Goal: Task Accomplishment & Management: Use online tool/utility

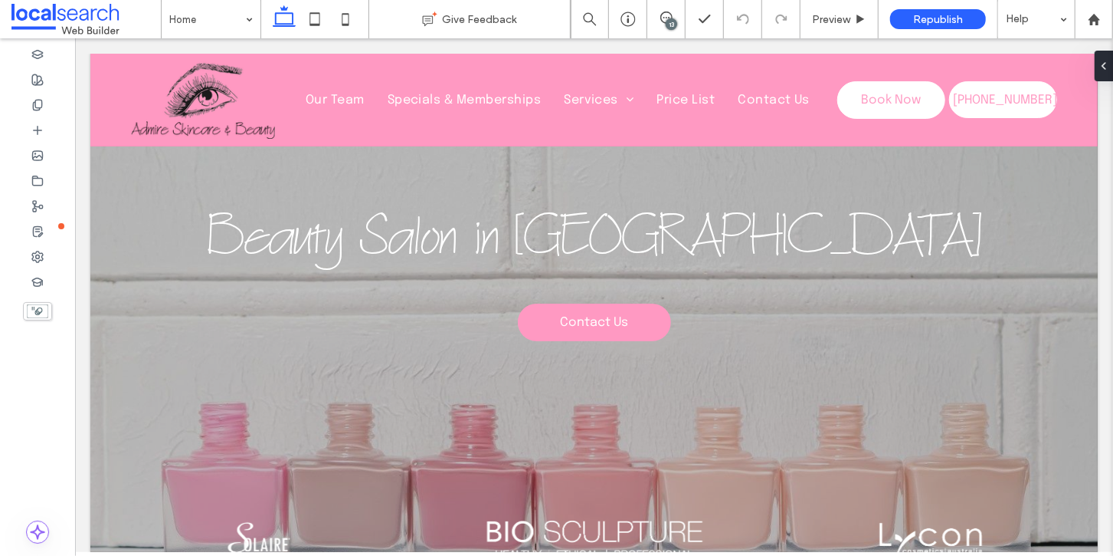
click at [669, 22] on div "13" at bounding box center [671, 23] width 11 height 11
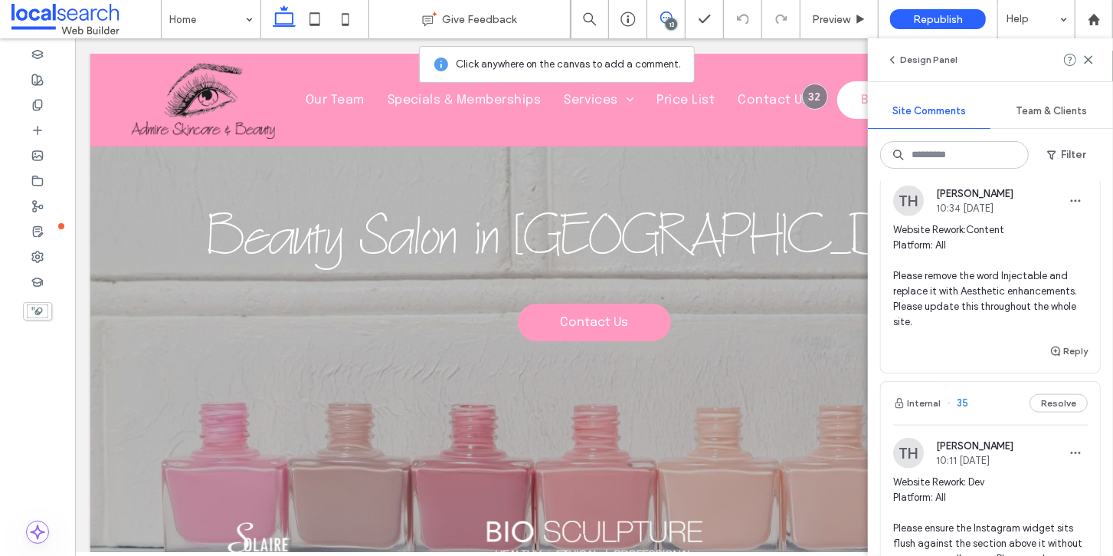
scroll to position [1009, 0]
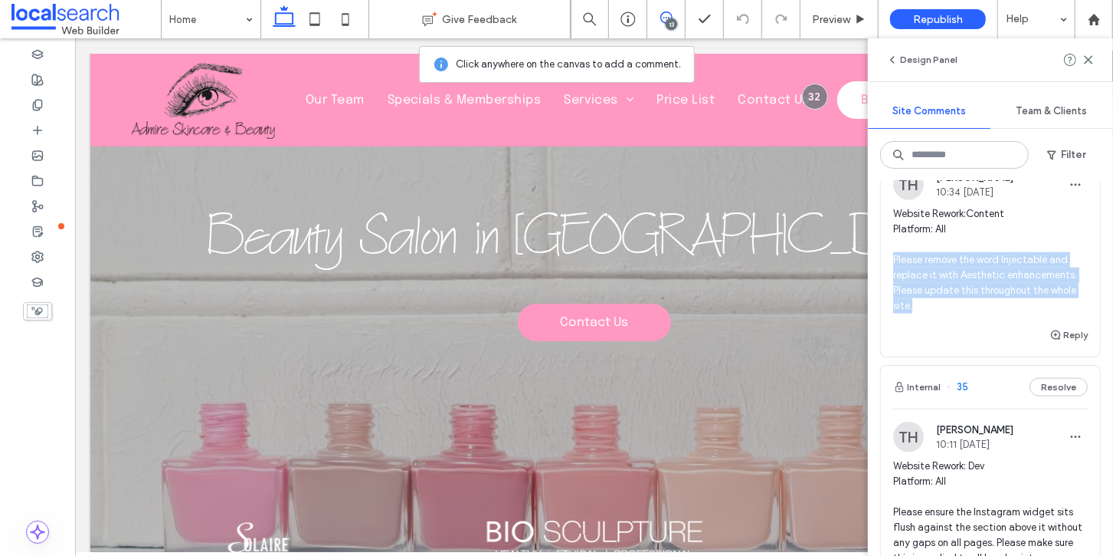
drag, startPoint x: 913, startPoint y: 362, endPoint x: 893, endPoint y: 316, distance: 50.1
click at [893, 313] on span "Website Rework:Content Platform: All Please remove the word Injectable and repl…" at bounding box center [990, 259] width 195 height 107
copy span "Please remove the word Injectable and replace it with Aesthetic enhancements. P…"
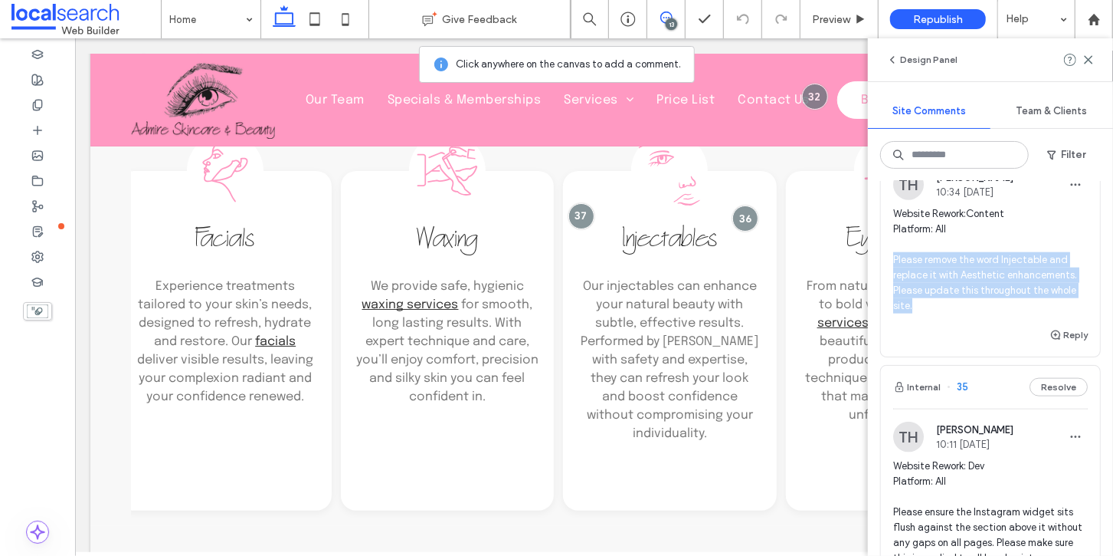
scroll to position [0, 13]
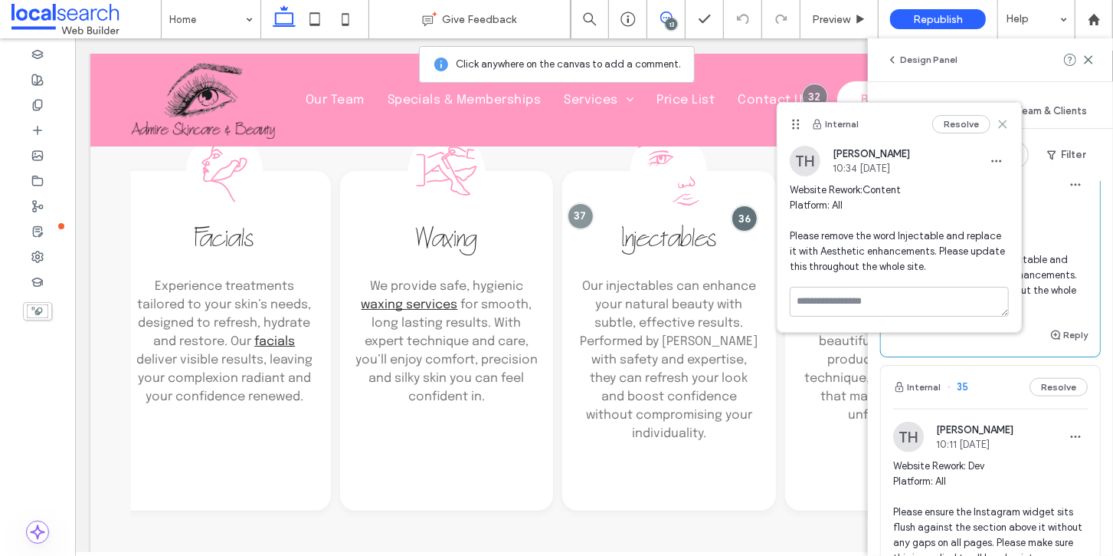
click at [1005, 122] on use at bounding box center [1002, 123] width 7 height 7
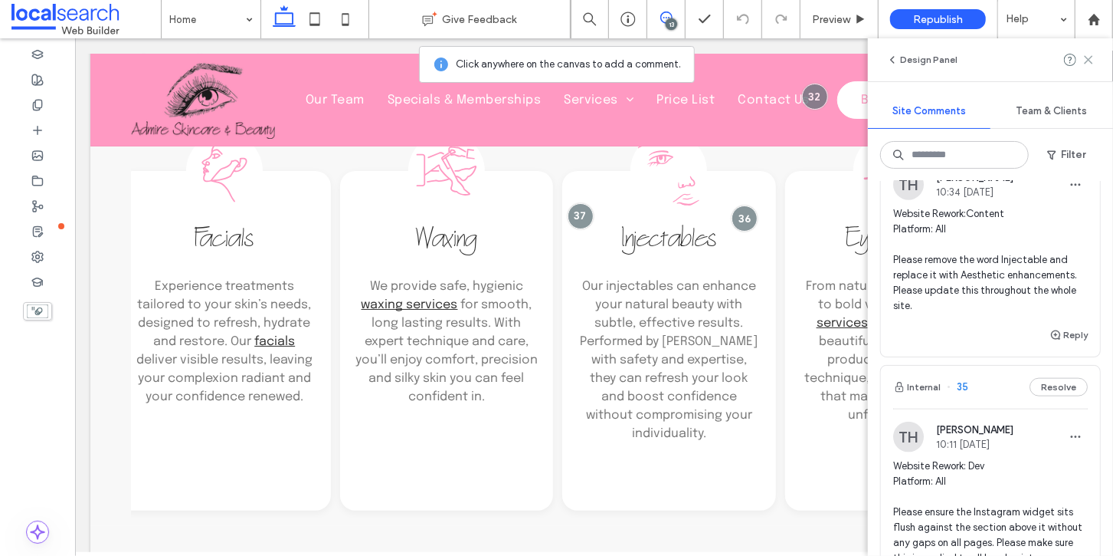
click at [1086, 61] on icon at bounding box center [1089, 60] width 12 height 12
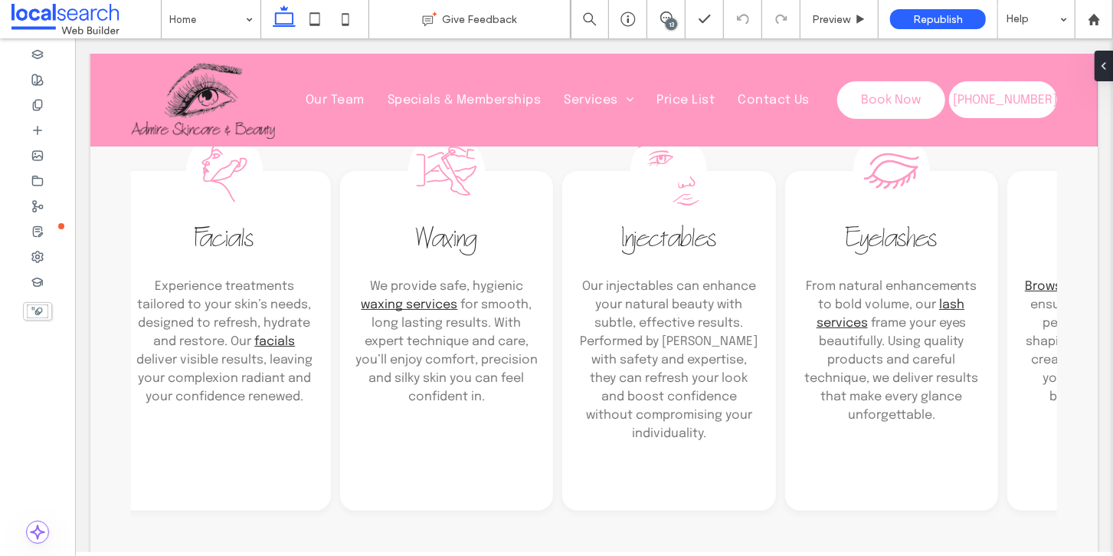
scroll to position [0, 0]
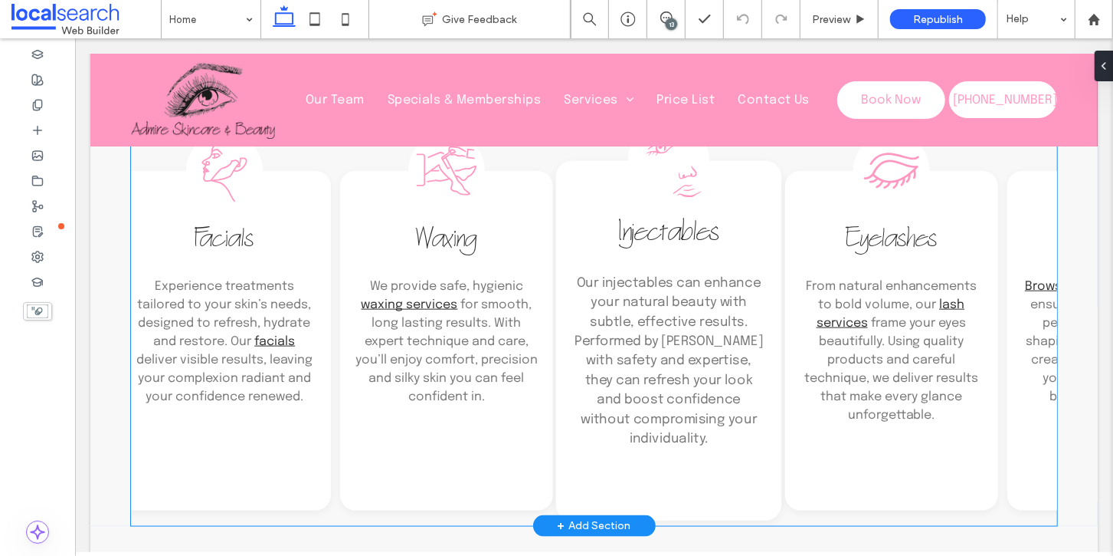
click at [648, 234] on span "Injectables" at bounding box center [668, 235] width 100 height 37
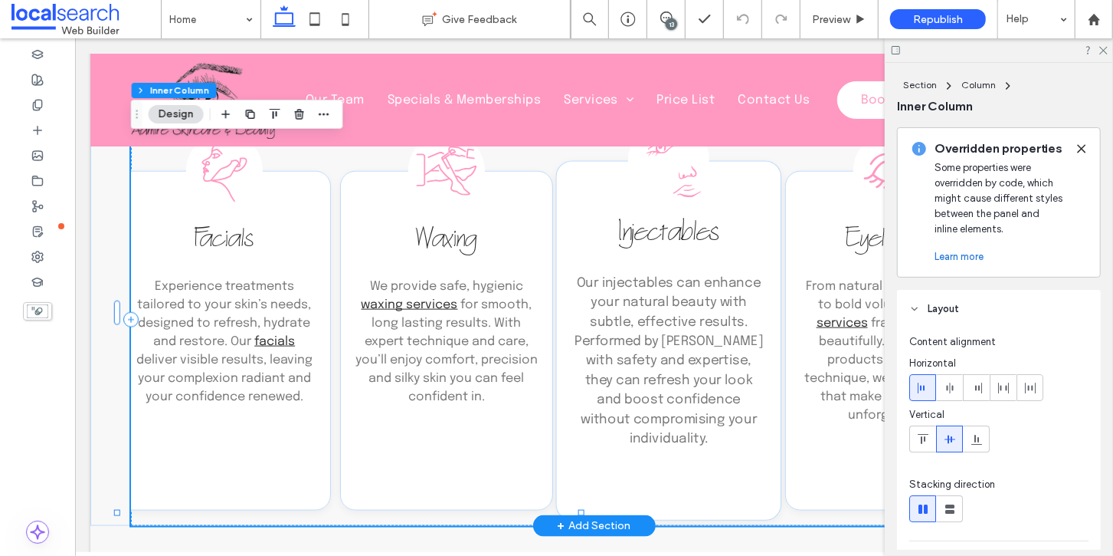
click at [677, 233] on span "Injectables" at bounding box center [668, 235] width 100 height 37
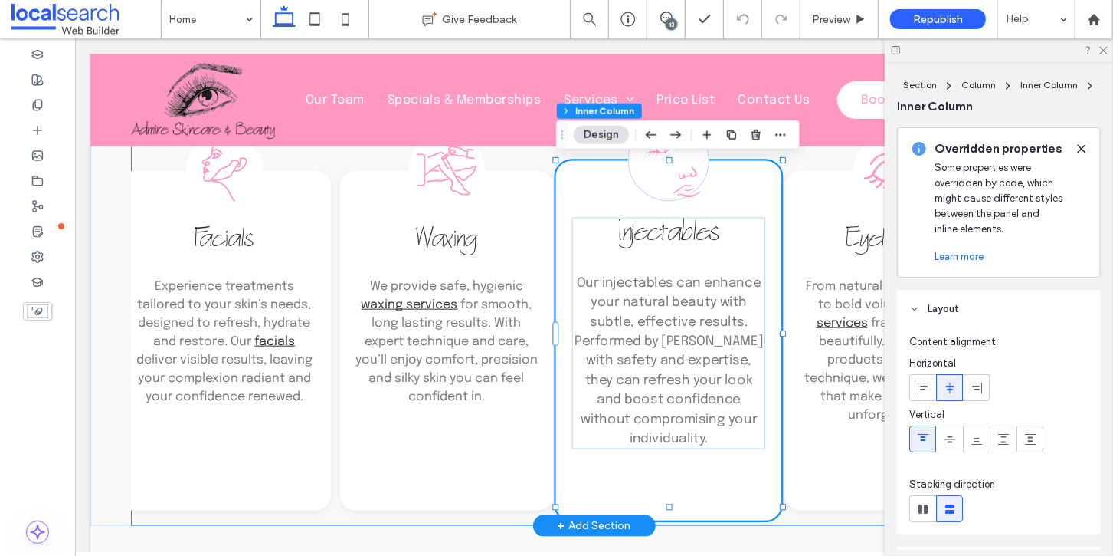
click at [677, 233] on span "Injectables" at bounding box center [668, 235] width 100 height 37
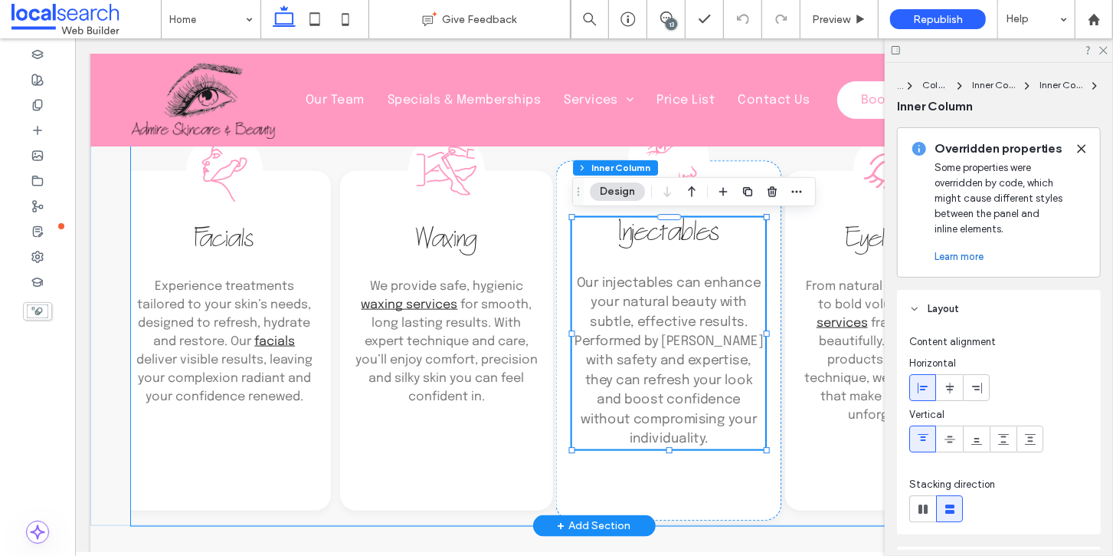
click at [677, 233] on span "Injectables" at bounding box center [668, 235] width 100 height 37
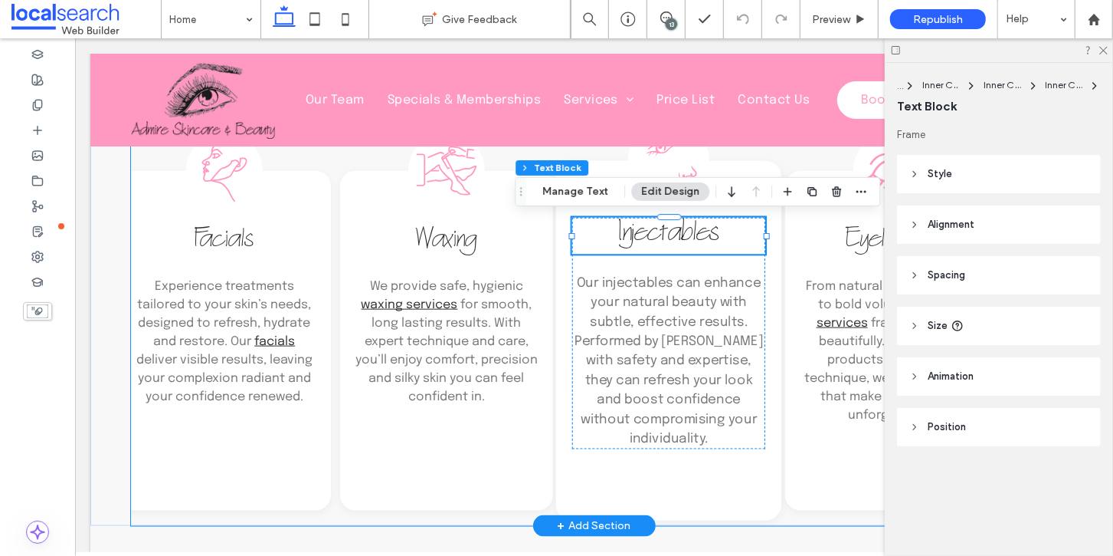
click at [677, 233] on span "Injectables" at bounding box center [668, 235] width 100 height 37
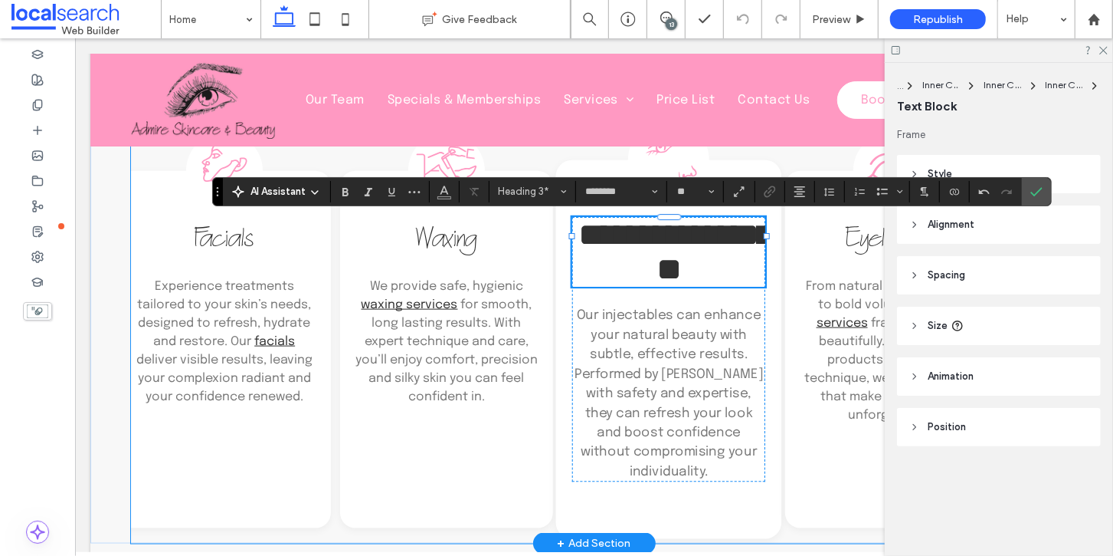
scroll to position [965, 0]
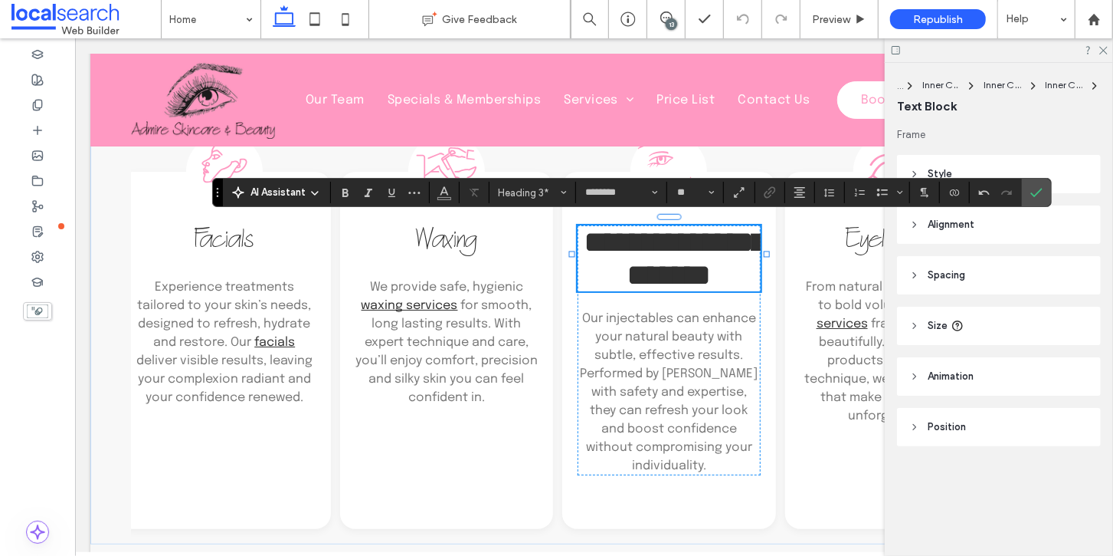
click at [1036, 190] on icon "Confirm" at bounding box center [1037, 192] width 12 height 12
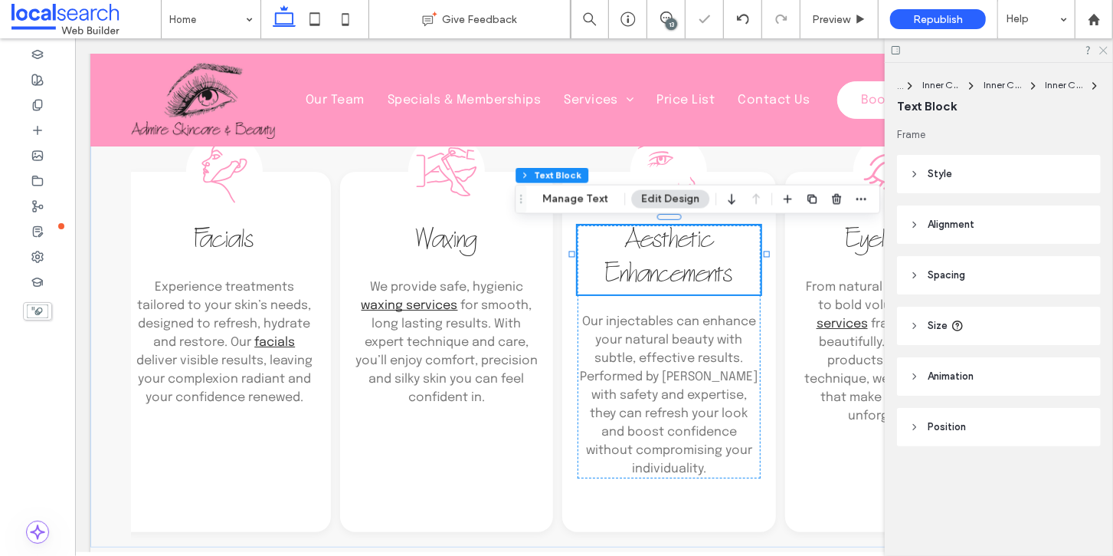
click at [1107, 48] on icon at bounding box center [1103, 49] width 10 height 10
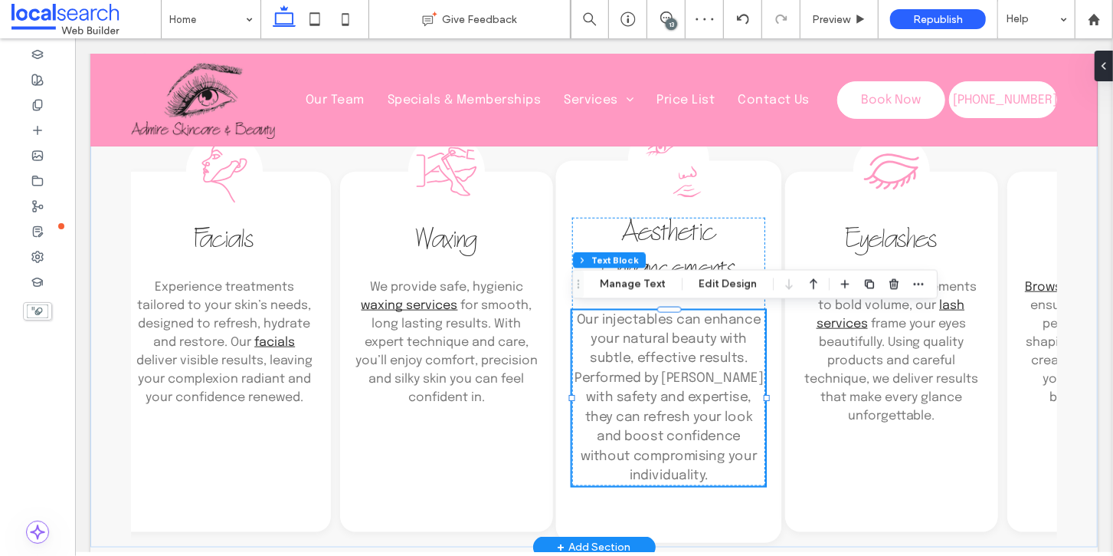
click at [608, 323] on span "Our injectables can enhance your natural beauty with subtle, effective results.…" at bounding box center [668, 397] width 188 height 170
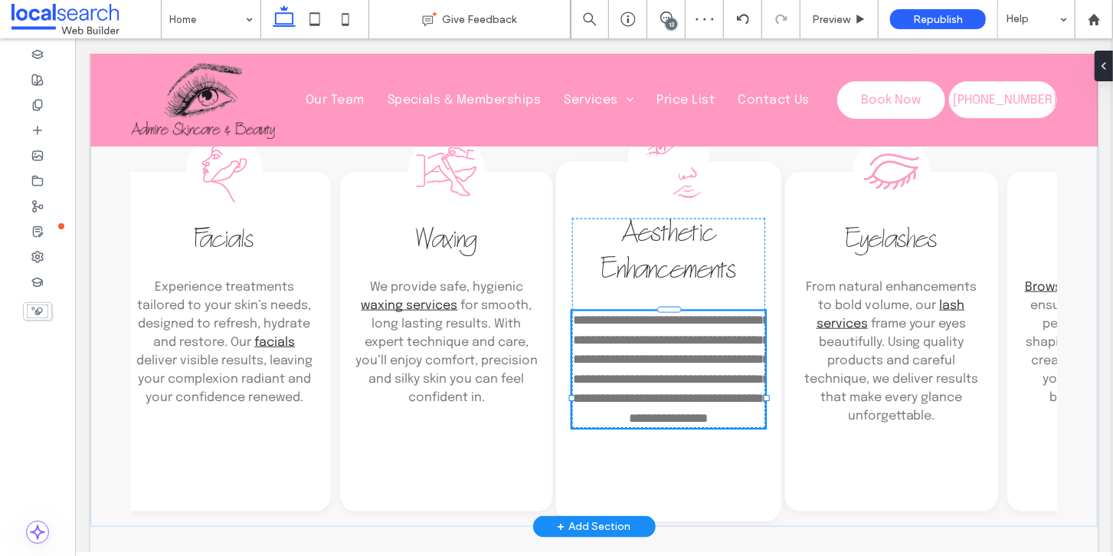
type input "********"
type input "**"
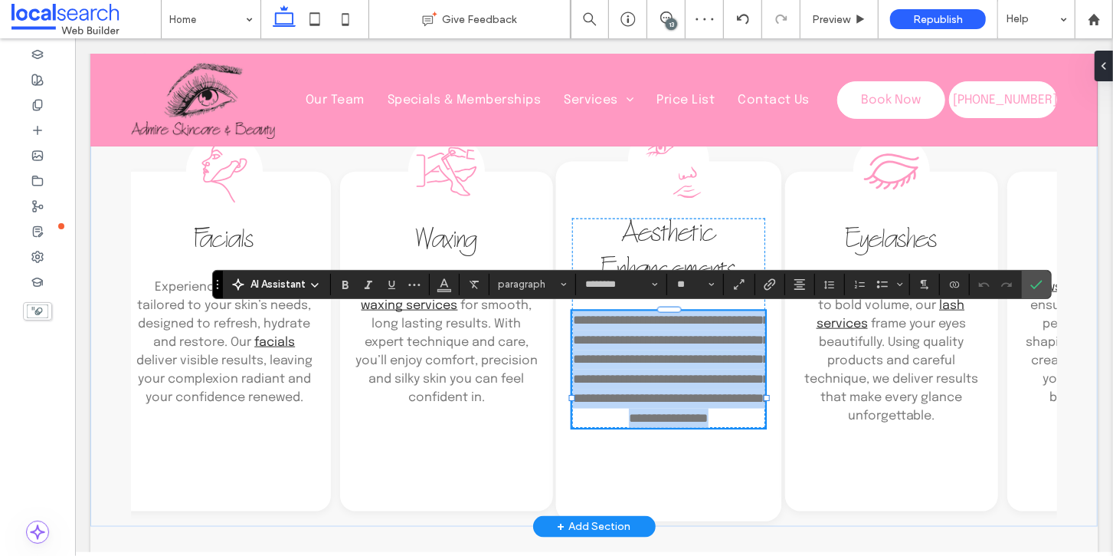
click at [608, 323] on span "**********" at bounding box center [670, 368] width 197 height 110
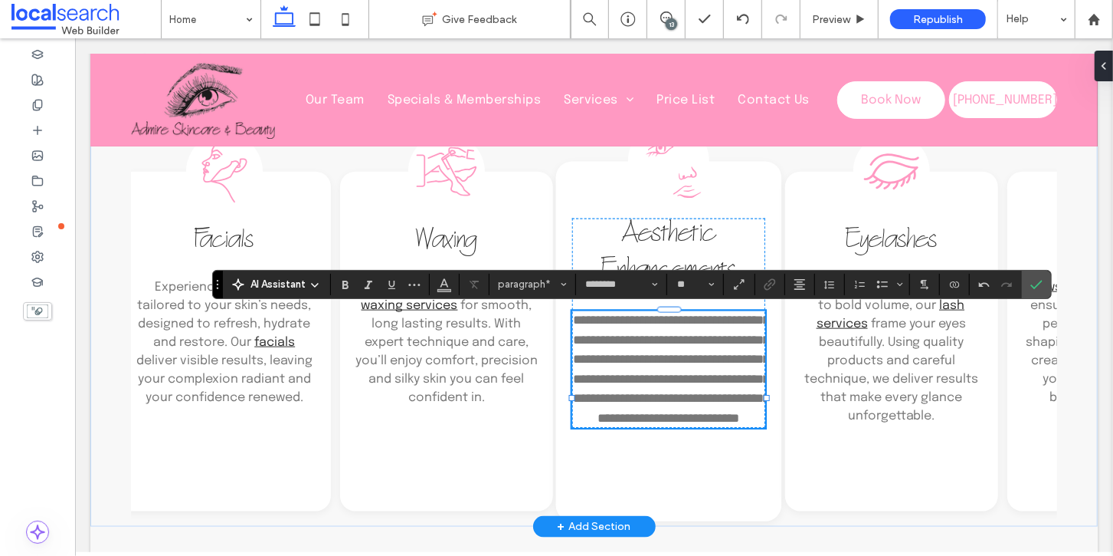
scroll to position [965, 0]
click at [650, 321] on span "**********" at bounding box center [670, 369] width 197 height 110
click at [670, 339] on span "**********" at bounding box center [670, 369] width 197 height 110
click at [598, 340] on span "**********" at bounding box center [670, 369] width 197 height 110
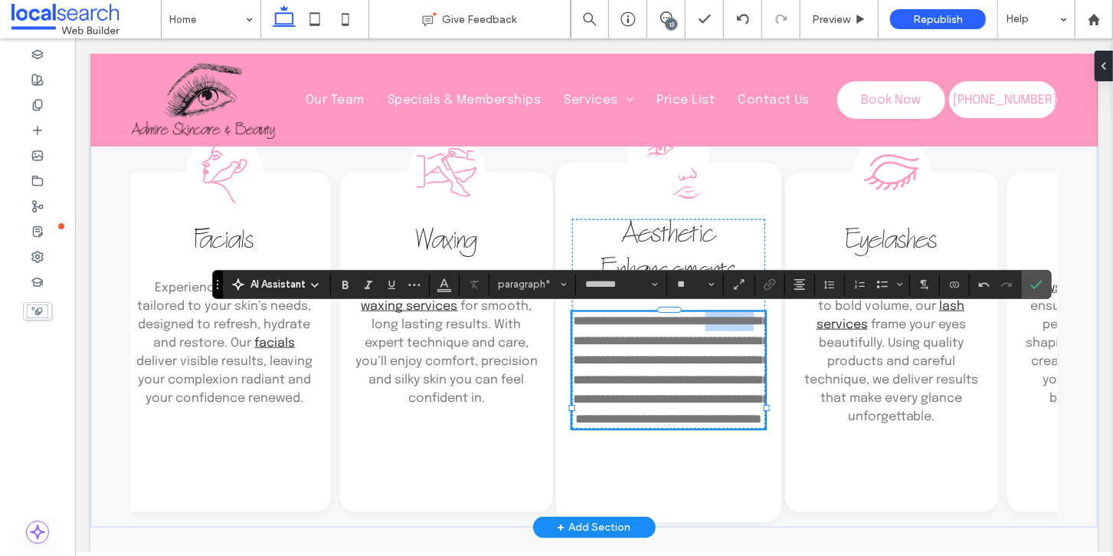
scroll to position [965, 0]
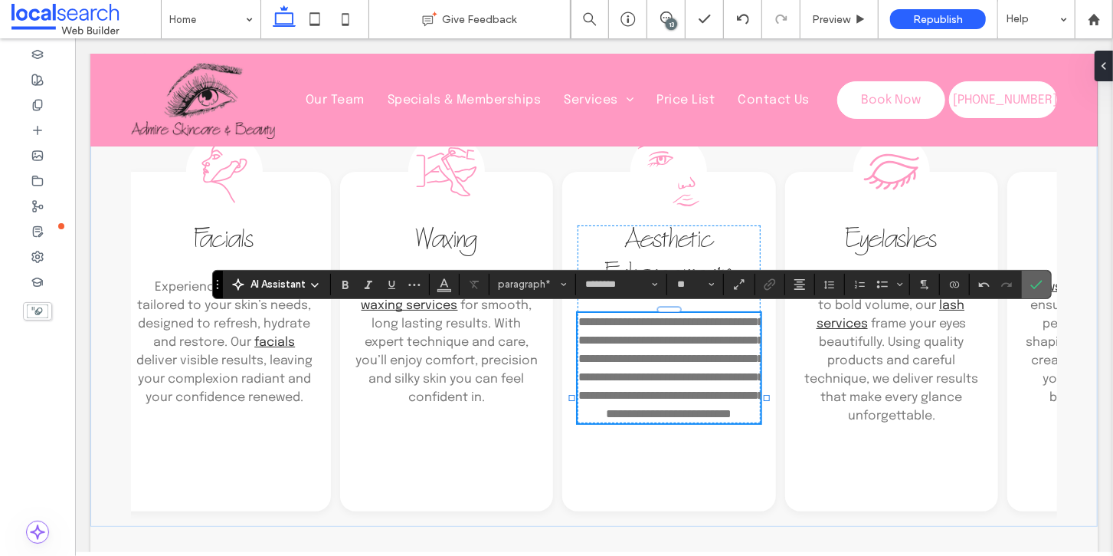
click at [1031, 284] on icon "Confirm" at bounding box center [1037, 284] width 12 height 12
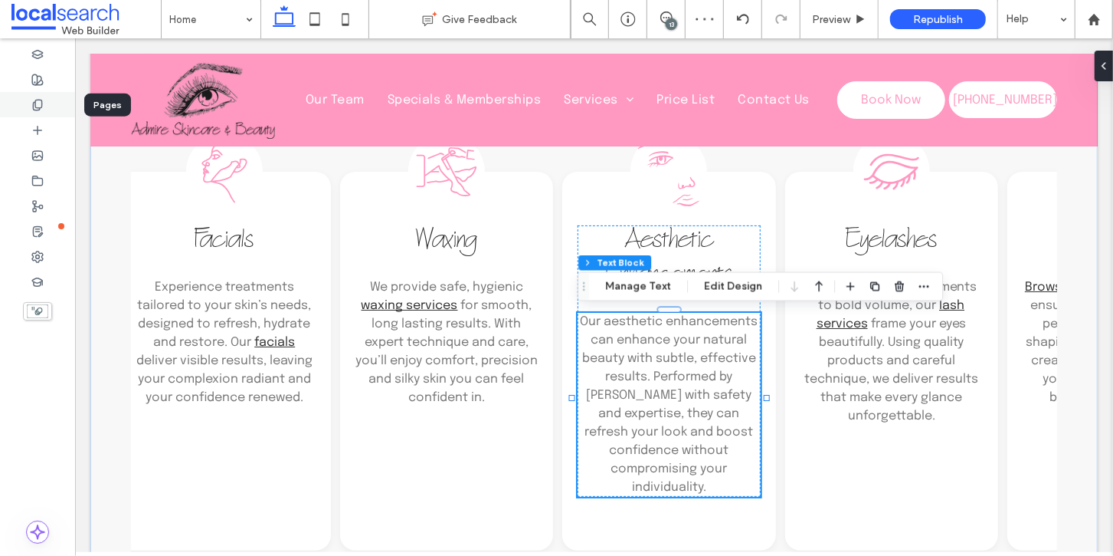
click at [34, 101] on use at bounding box center [37, 105] width 8 height 10
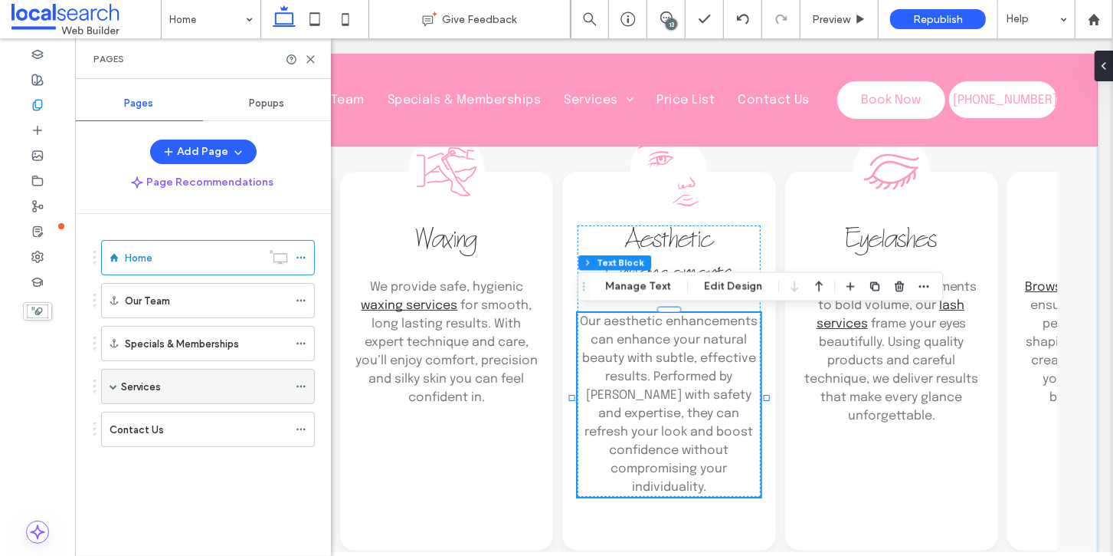
click at [116, 383] on span at bounding box center [114, 386] width 8 height 8
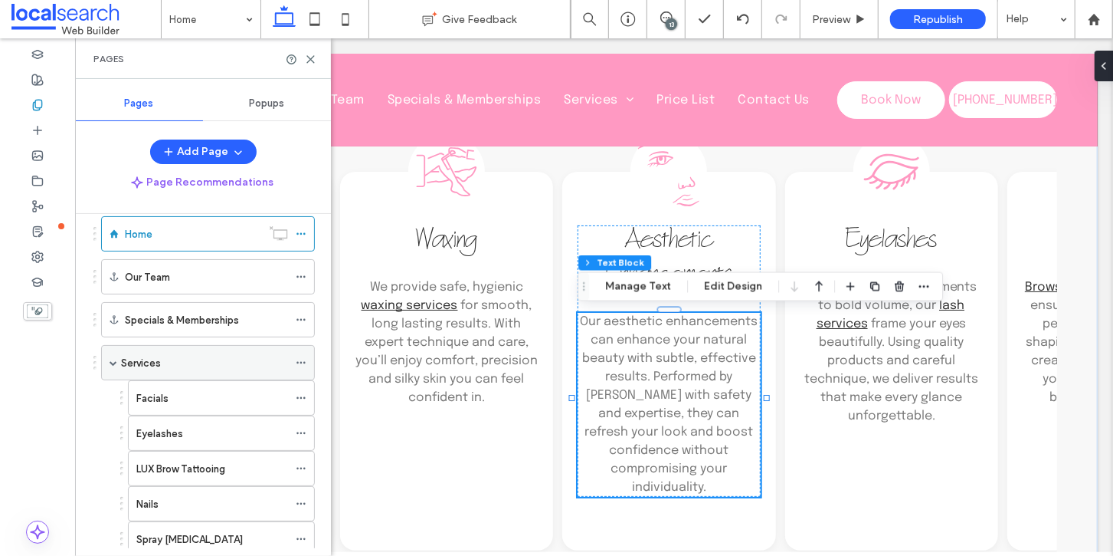
scroll to position [0, 0]
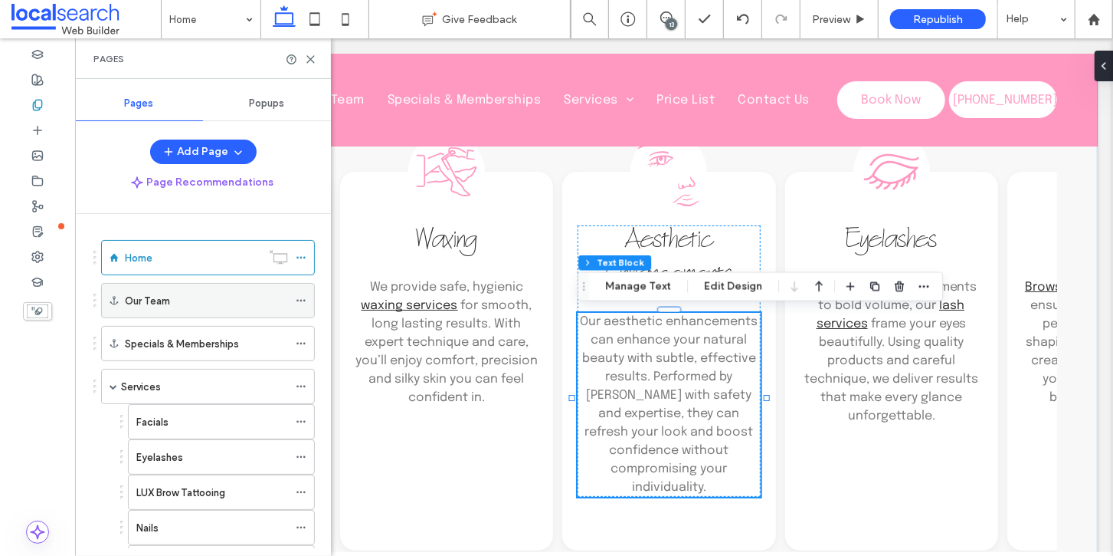
click at [161, 304] on label "Our Team" at bounding box center [147, 300] width 45 height 27
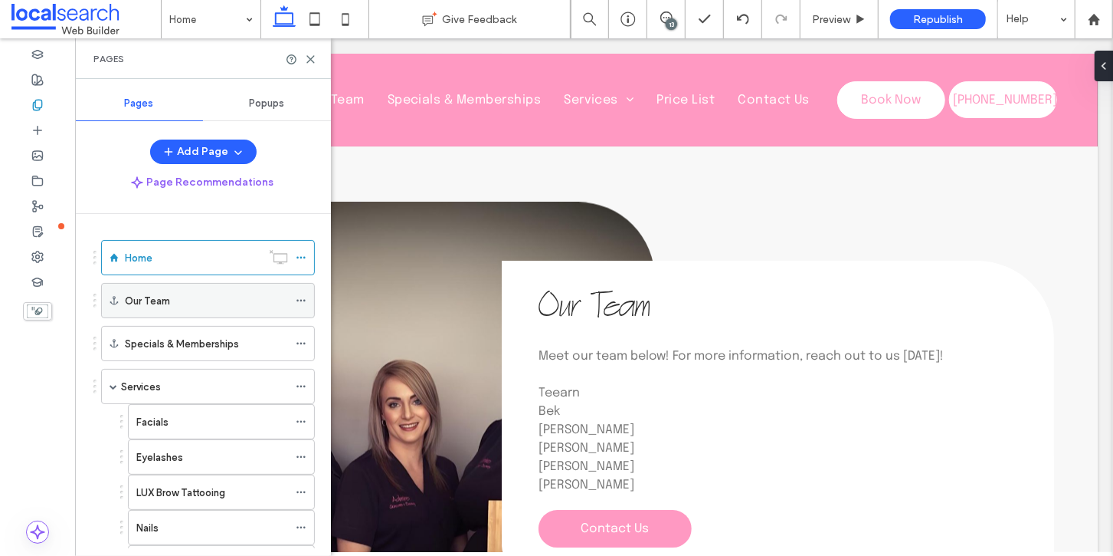
scroll to position [2798, 0]
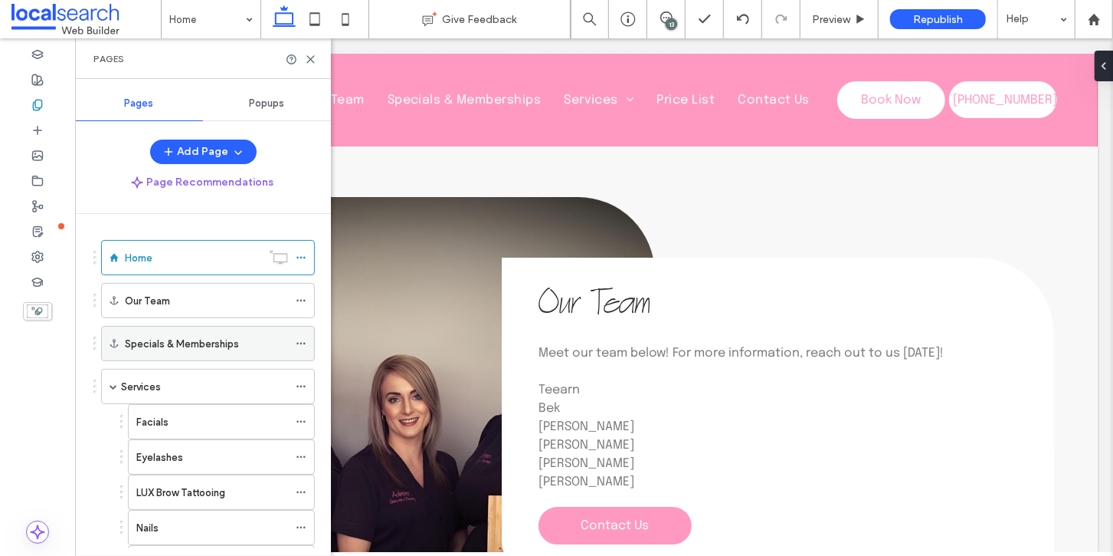
click at [155, 336] on label "Specials & Memberships" at bounding box center [182, 343] width 114 height 27
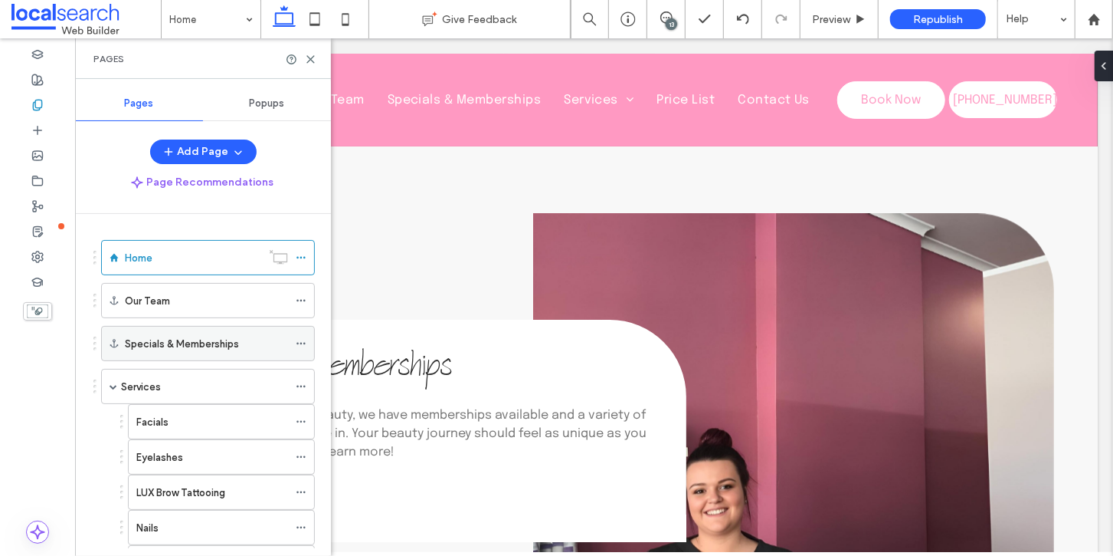
scroll to position [3335, 0]
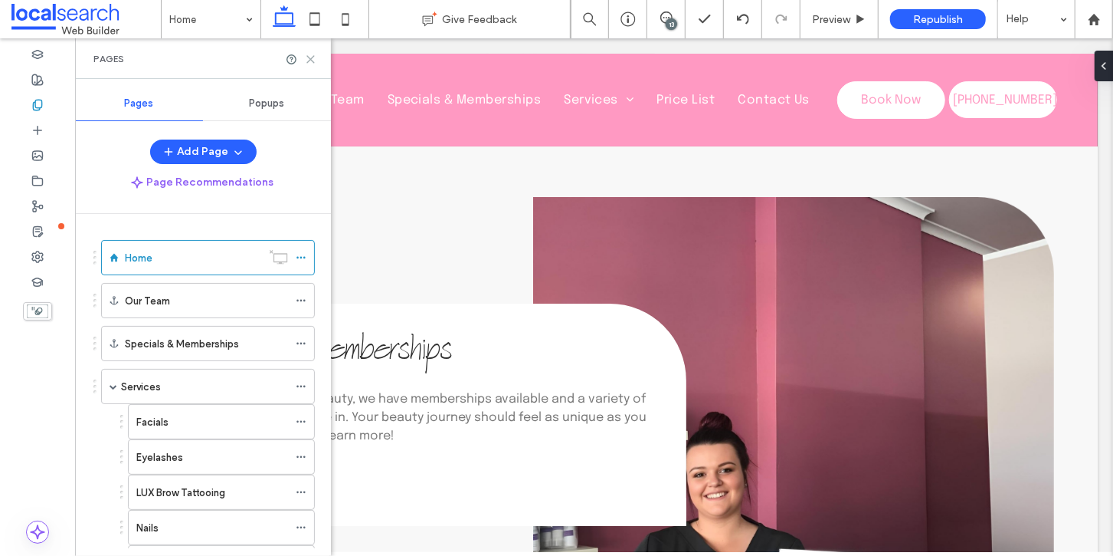
click at [307, 59] on icon at bounding box center [310, 59] width 11 height 11
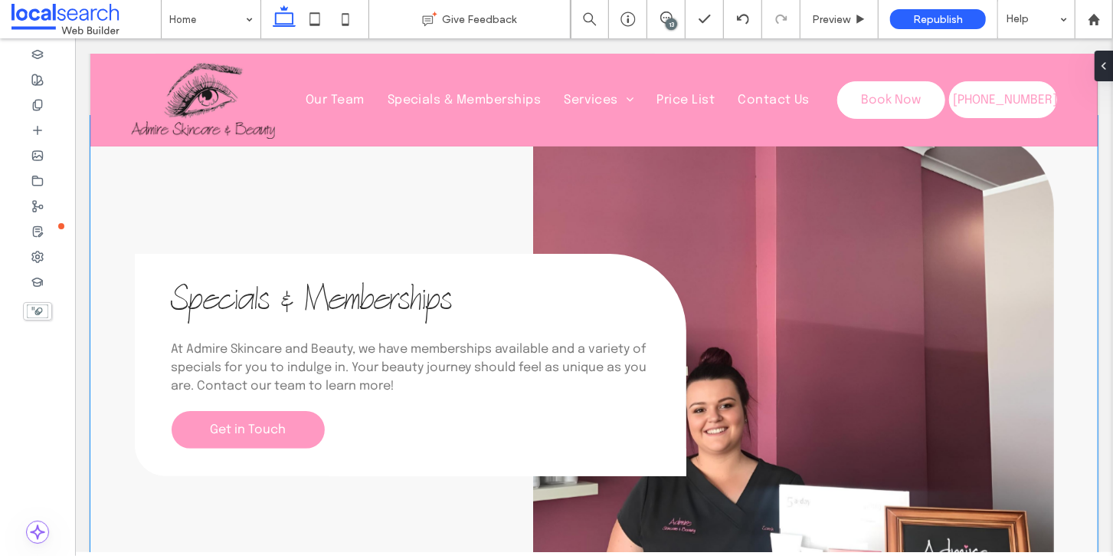
scroll to position [3388, 0]
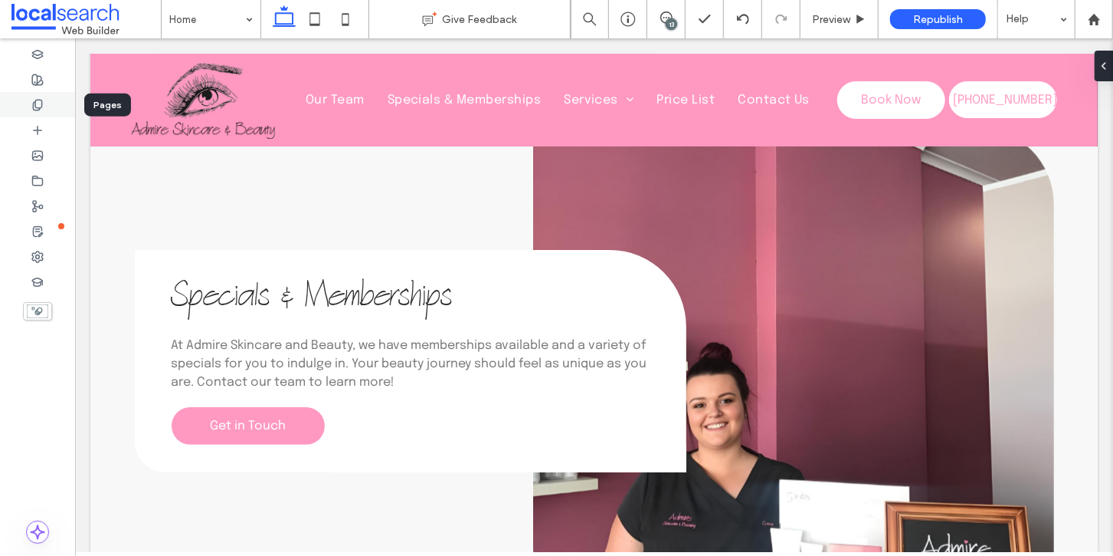
click at [43, 107] on icon at bounding box center [37, 105] width 12 height 12
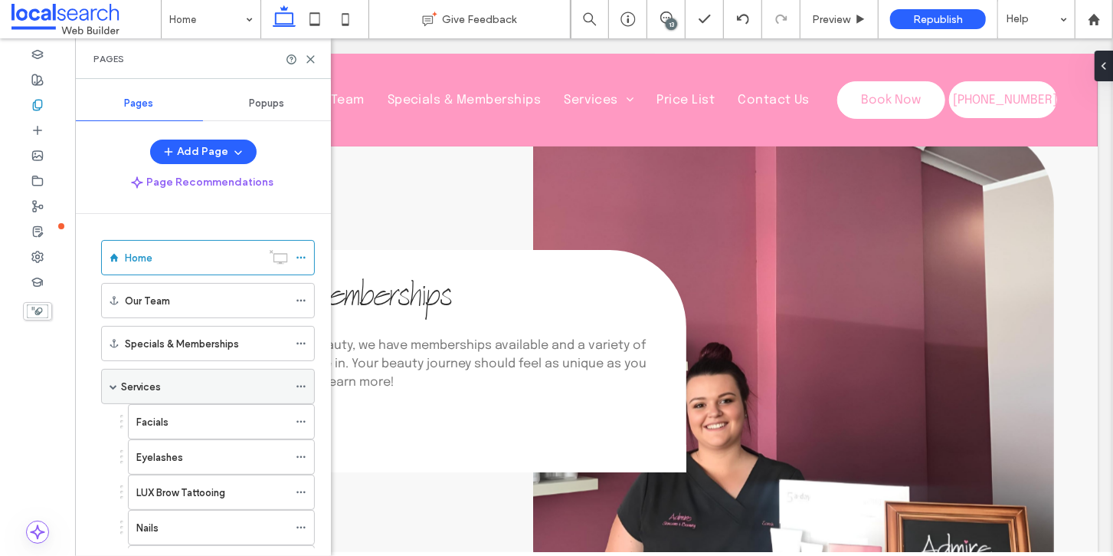
click at [139, 379] on label "Services" at bounding box center [141, 386] width 40 height 27
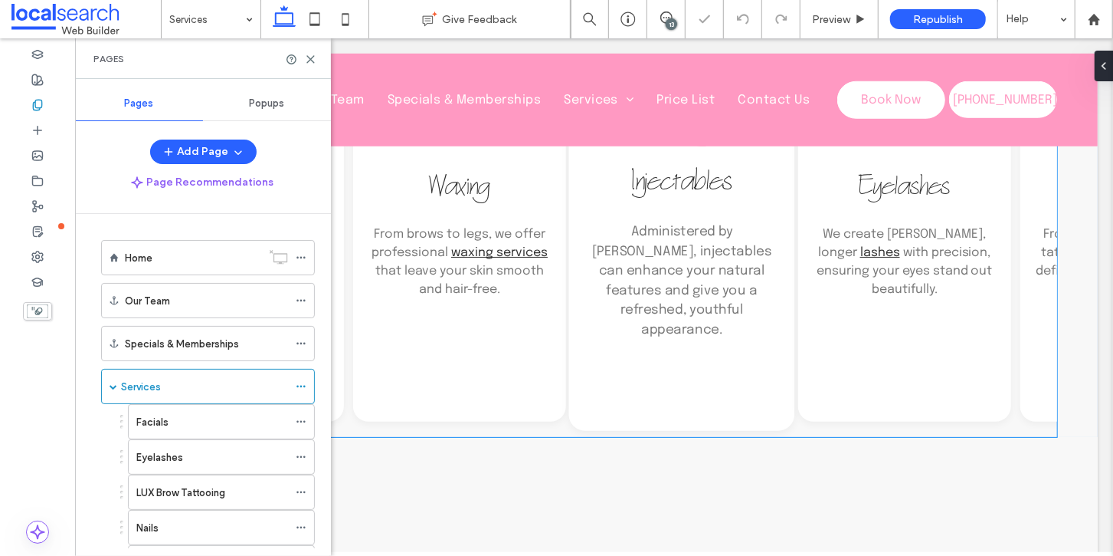
scroll to position [845, 0]
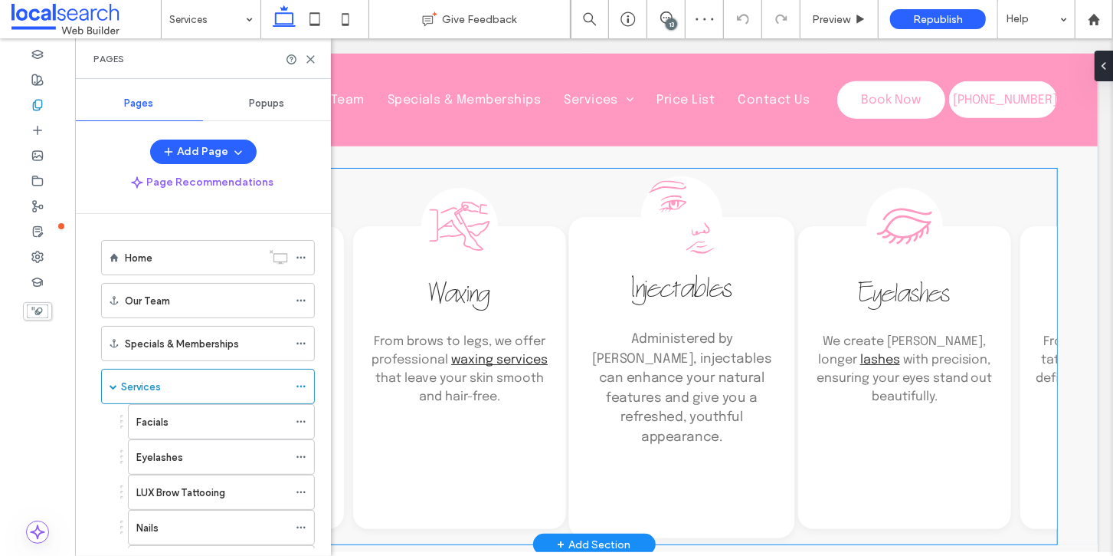
click at [670, 287] on span "Injectables" at bounding box center [681, 291] width 100 height 37
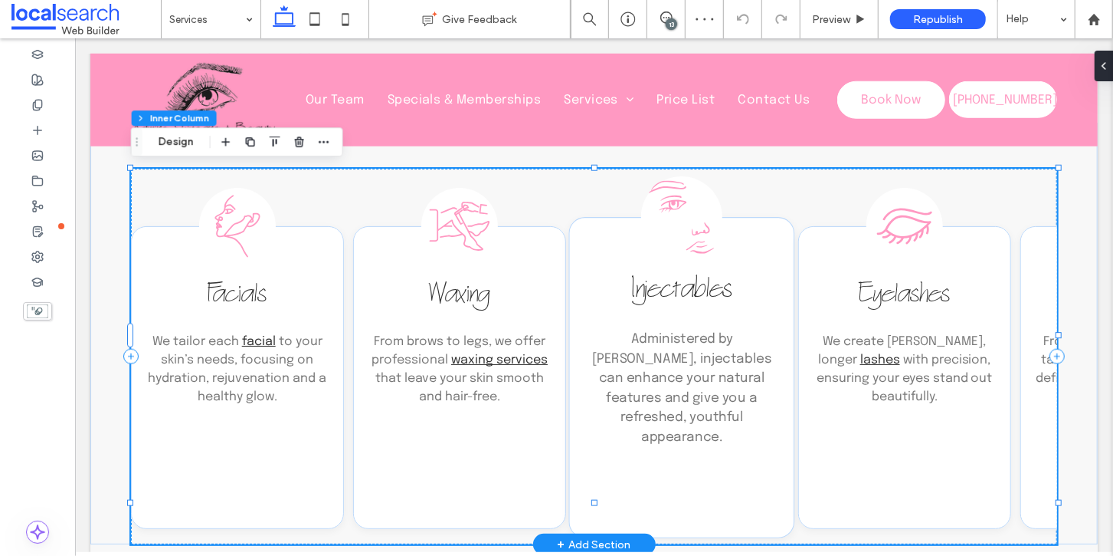
click at [667, 288] on span "Injectables" at bounding box center [681, 291] width 100 height 37
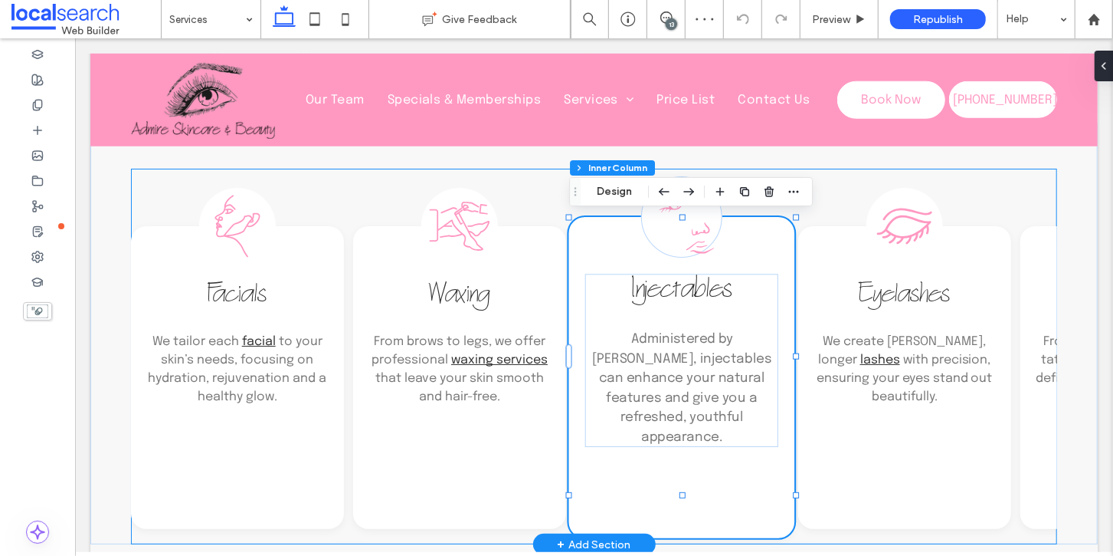
click at [677, 290] on span "Injectables" at bounding box center [681, 291] width 100 height 37
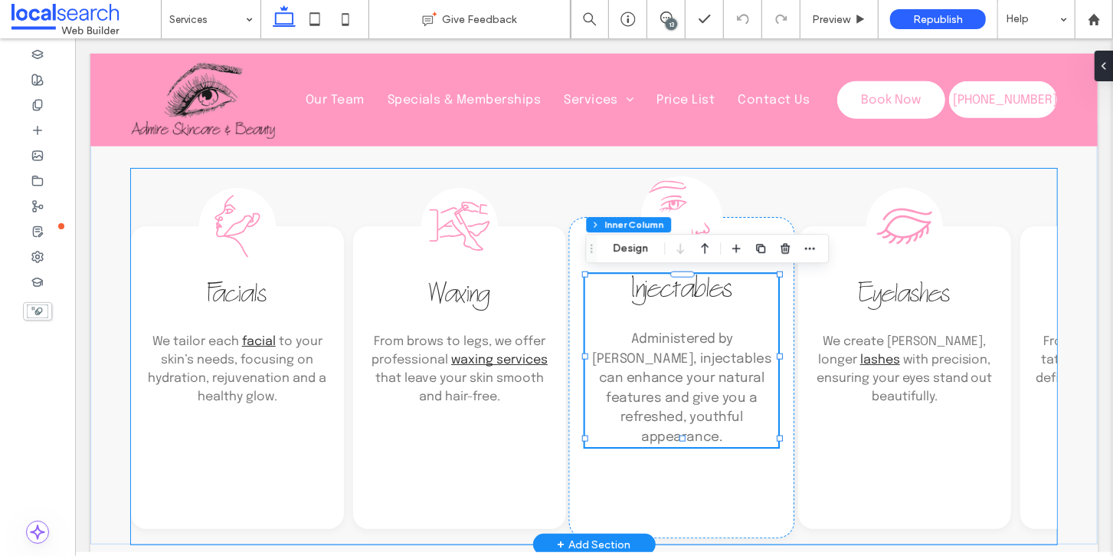
click at [662, 293] on span "Injectables" at bounding box center [681, 291] width 100 height 37
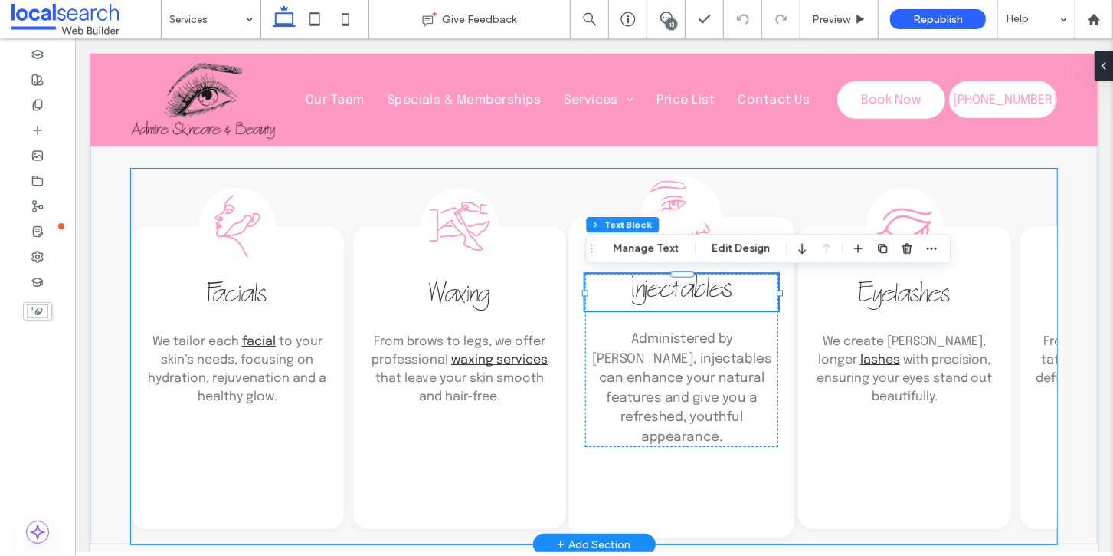
click at [670, 293] on span "Injectables" at bounding box center [681, 291] width 100 height 37
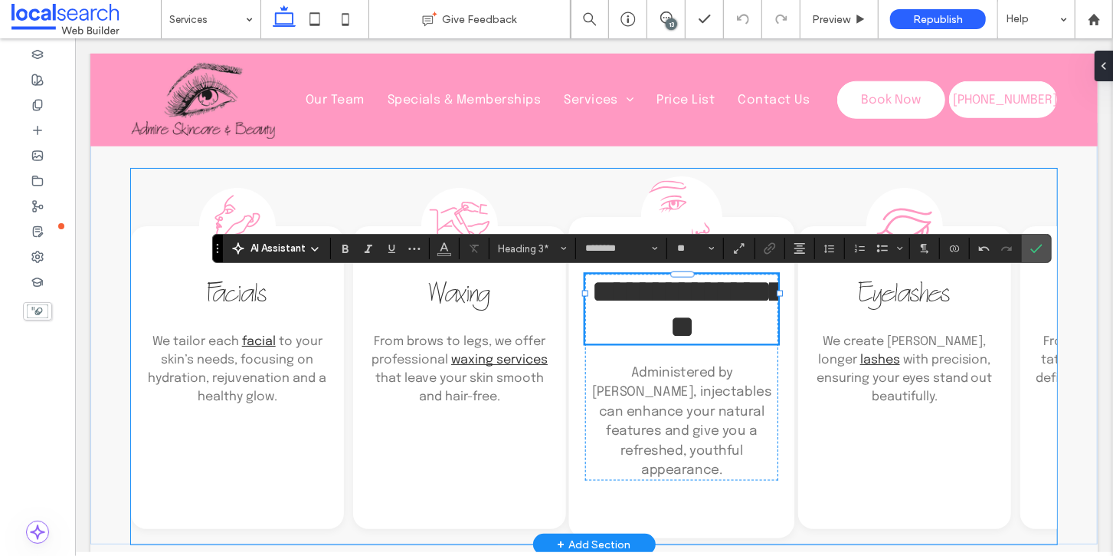
scroll to position [844, 0]
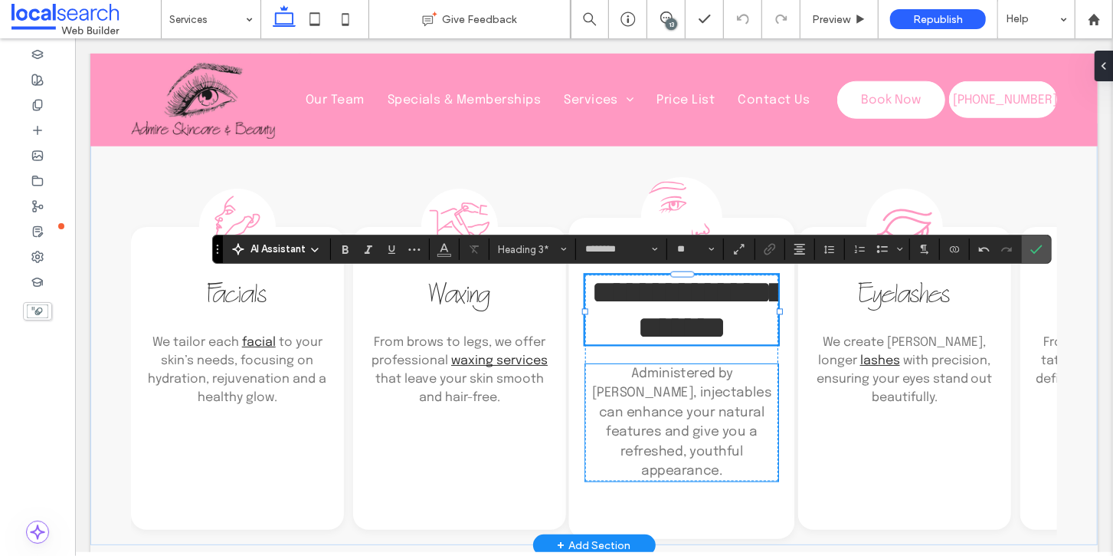
click at [621, 399] on span "Administered by Kirsten, injectables can enhance your natural features and give…" at bounding box center [681, 421] width 179 height 111
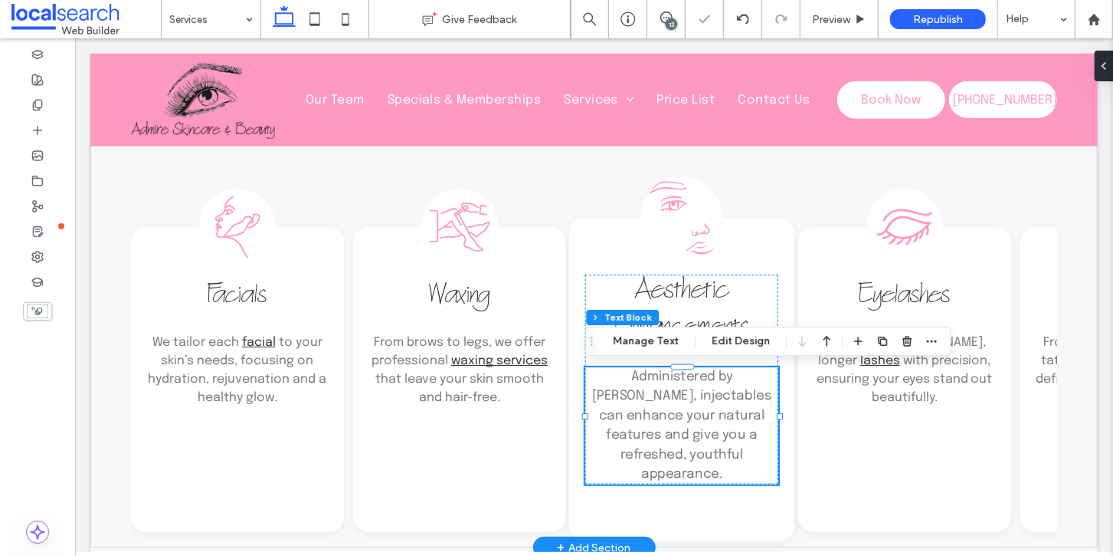
click at [621, 402] on p "Administered by Kirsten, injectables can enhance your natural features and give…" at bounding box center [682, 424] width 194 height 117
type input "********"
type input "**"
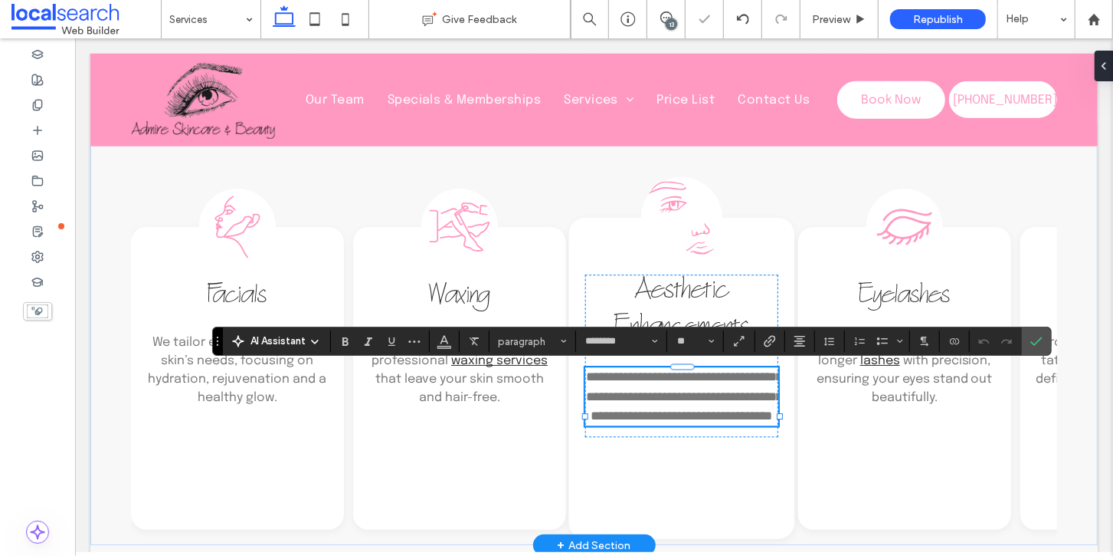
click at [621, 398] on span "**********" at bounding box center [683, 394] width 197 height 51
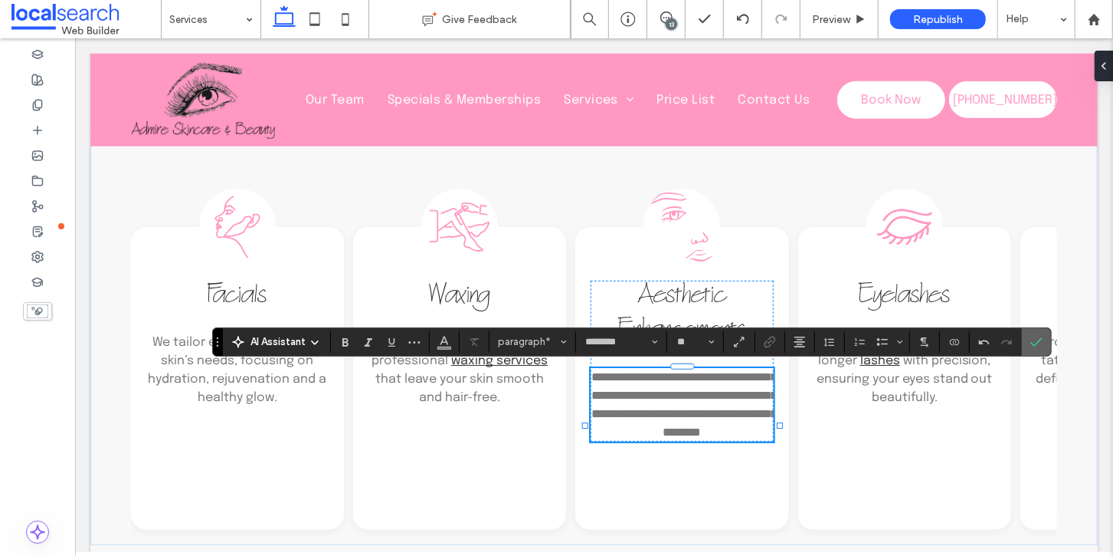
click at [1031, 338] on icon "Confirm" at bounding box center [1037, 342] width 12 height 12
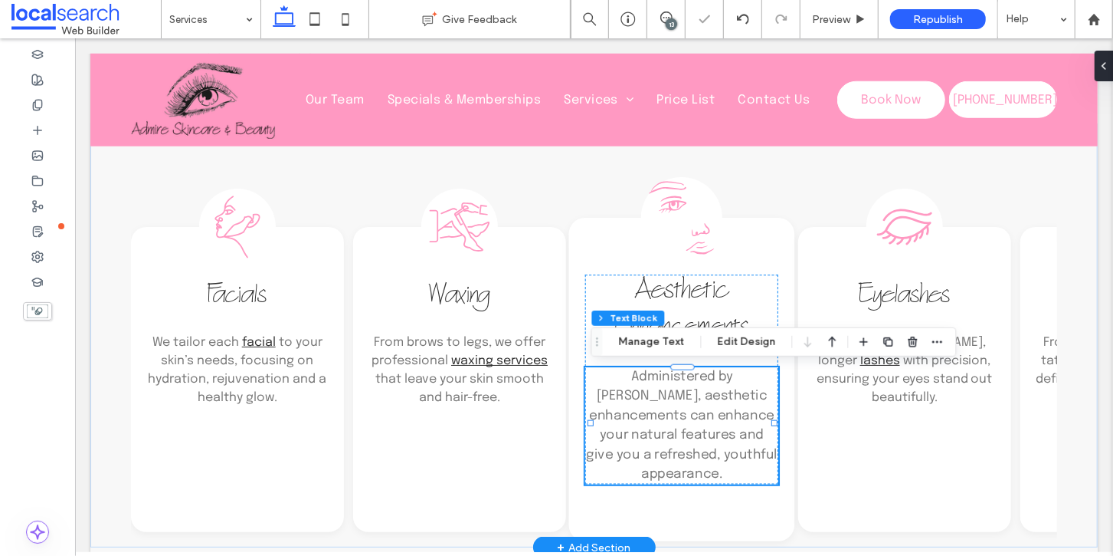
click at [644, 422] on p "Administered by Kirsten, aesthetic enhancements can enhance your natural featur…" at bounding box center [682, 424] width 194 height 117
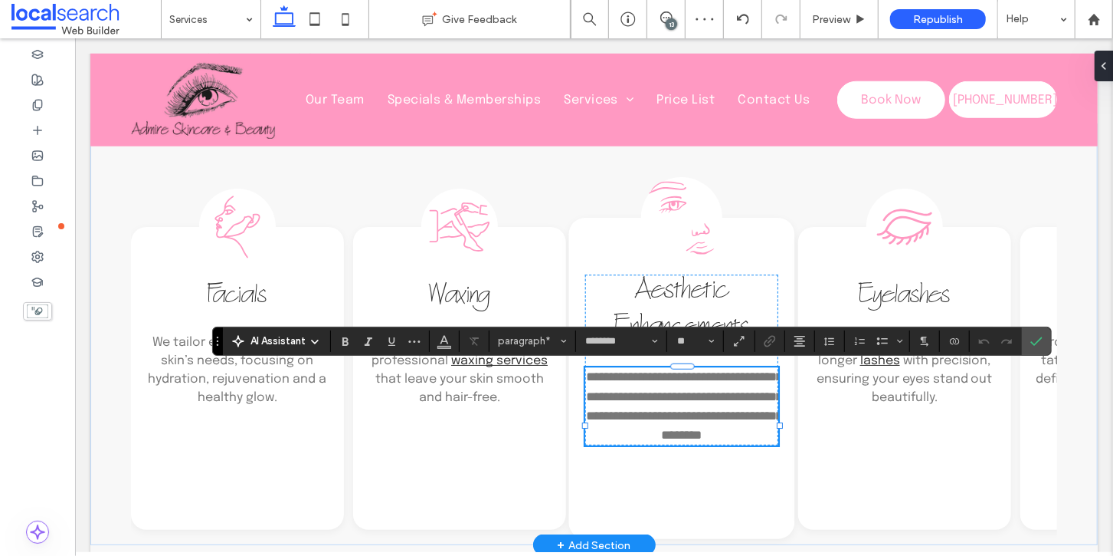
click at [640, 416] on span "**********" at bounding box center [683, 404] width 197 height 70
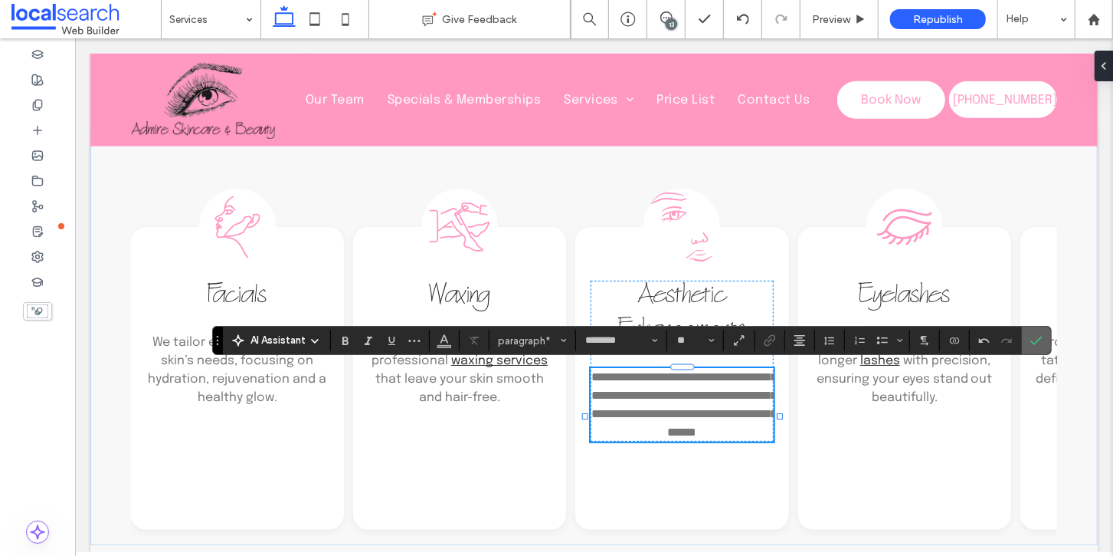
click at [1031, 339] on icon "Confirm" at bounding box center [1037, 340] width 12 height 12
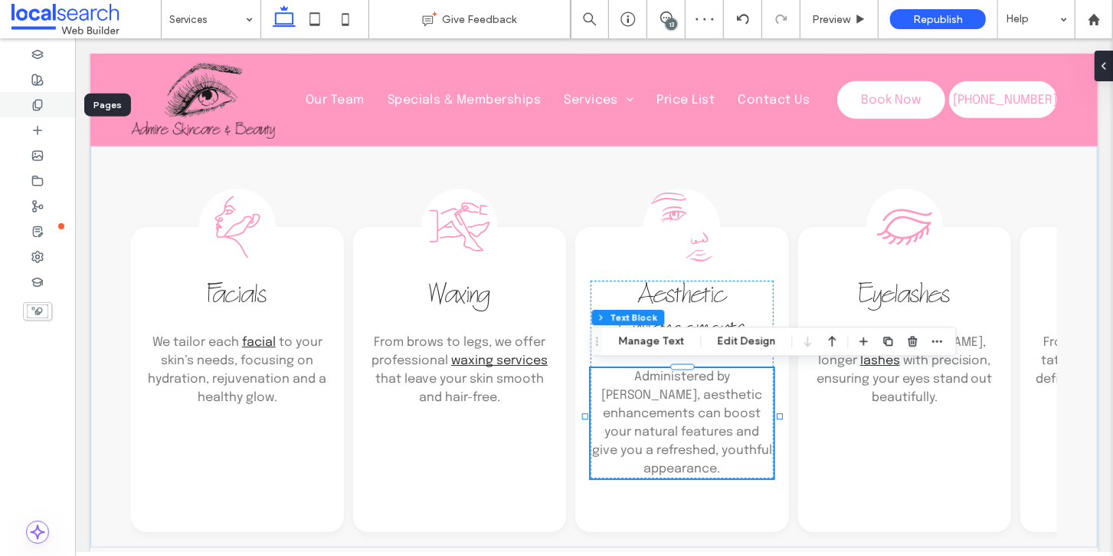
click at [36, 112] on div at bounding box center [37, 104] width 75 height 25
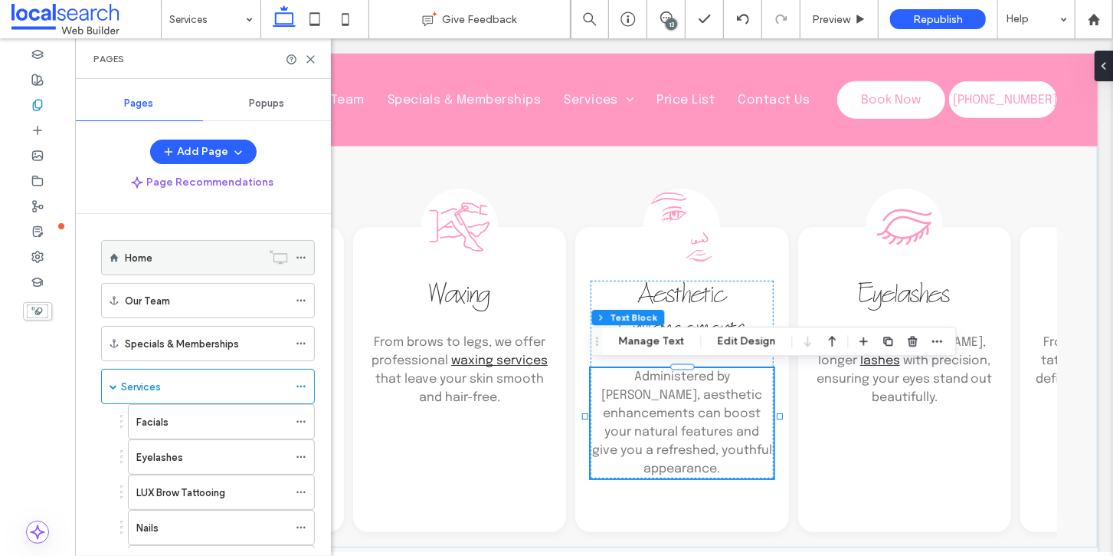
click at [152, 263] on div "Home" at bounding box center [193, 258] width 136 height 16
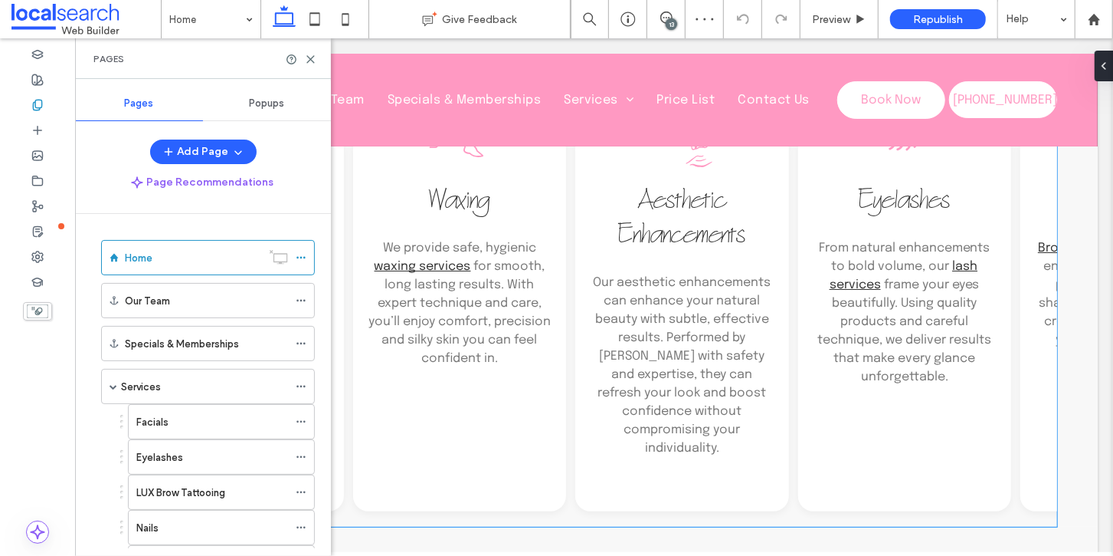
scroll to position [998, 0]
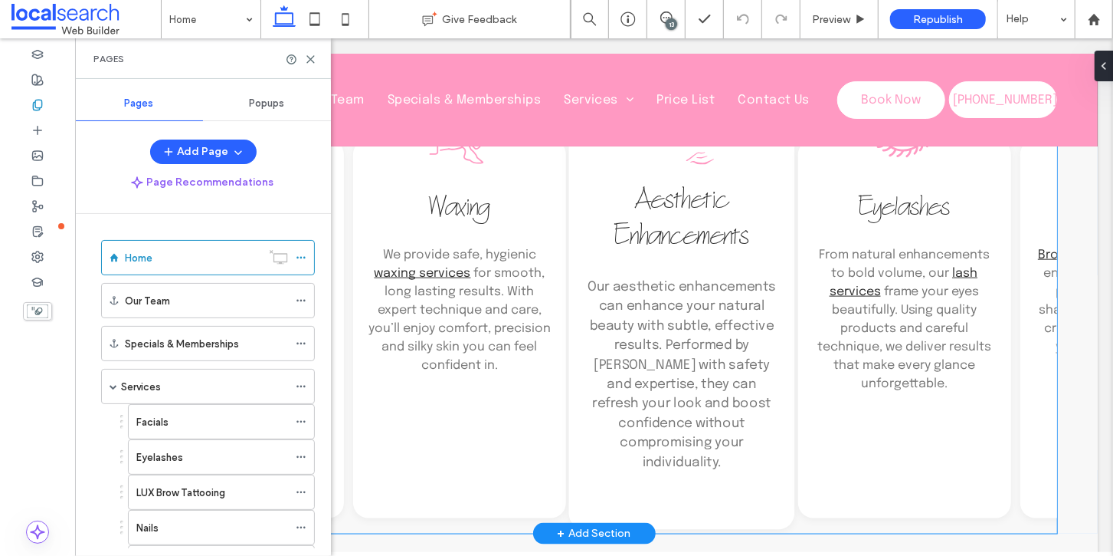
click at [661, 308] on span "Our aesthetic enhancements can enhance your natural beauty with subtle, effecti…" at bounding box center [681, 373] width 188 height 189
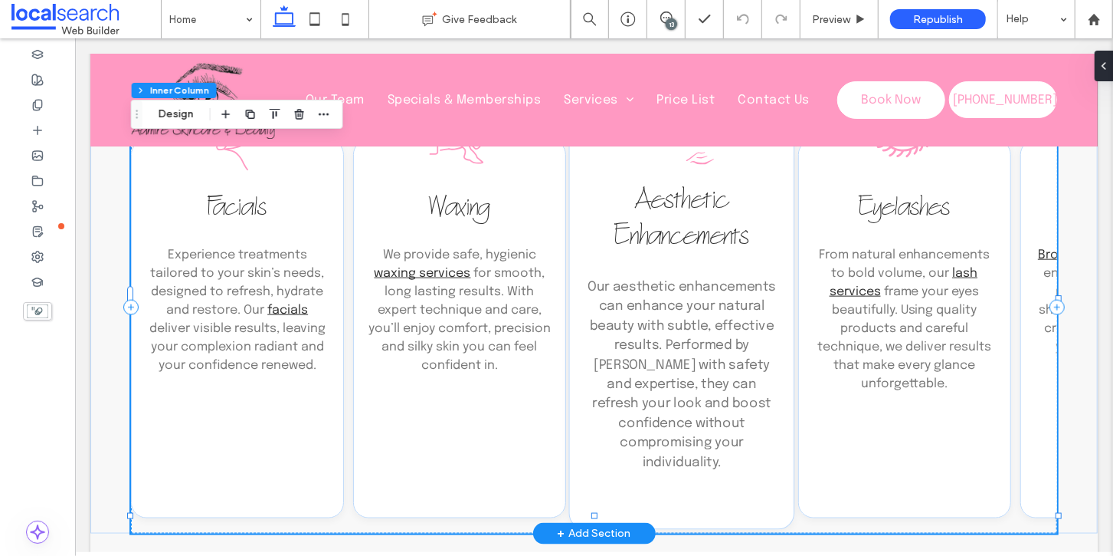
click at [643, 299] on span "Our aesthetic enhancements can enhance your natural beauty with subtle, effecti…" at bounding box center [681, 373] width 188 height 189
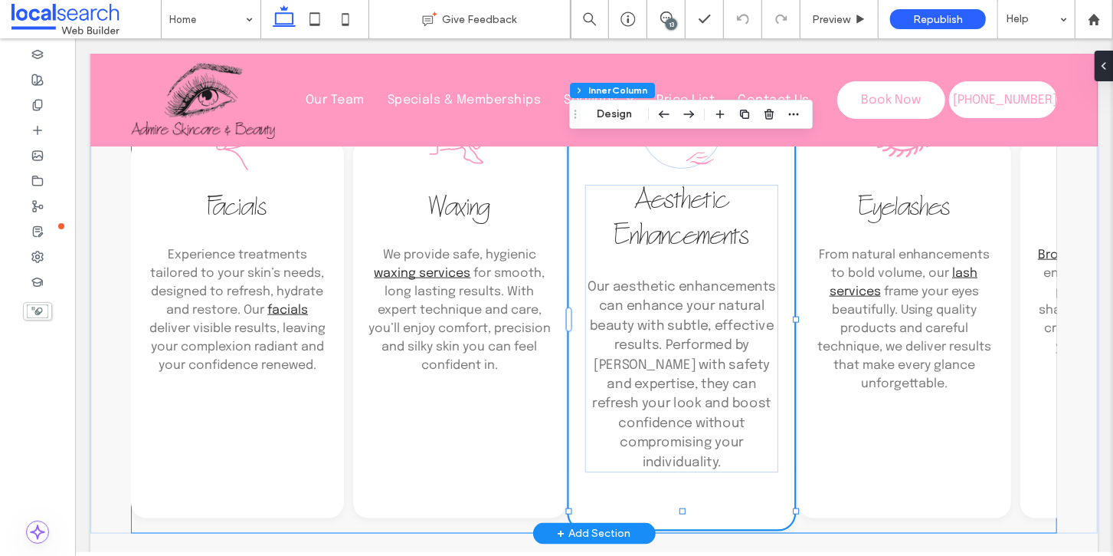
click at [654, 305] on span "Our aesthetic enhancements can enhance your natural beauty with subtle, effecti…" at bounding box center [681, 373] width 188 height 189
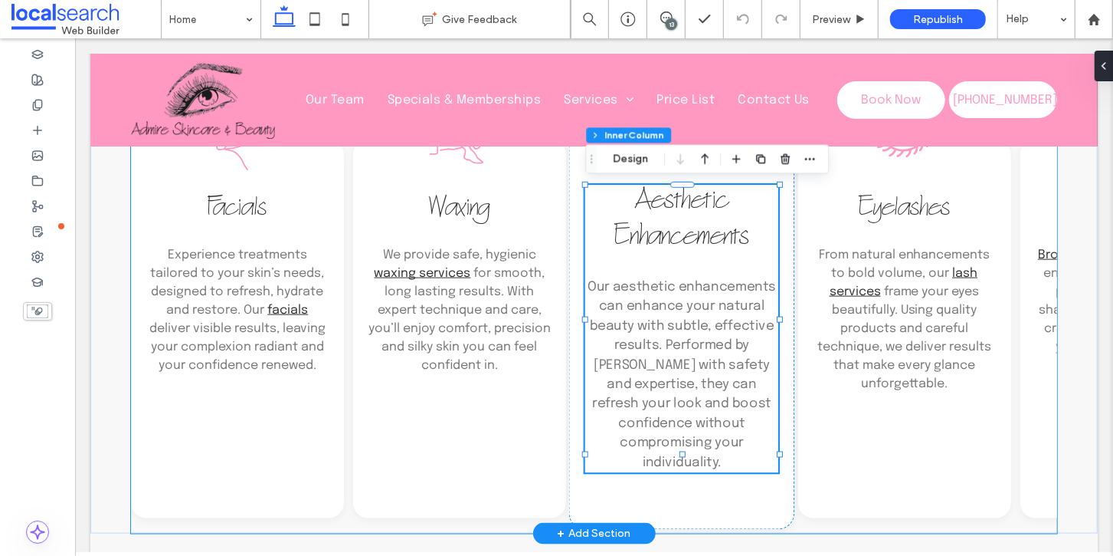
click at [649, 304] on span "Our aesthetic enhancements can enhance your natural beauty with subtle, effecti…" at bounding box center [681, 373] width 188 height 189
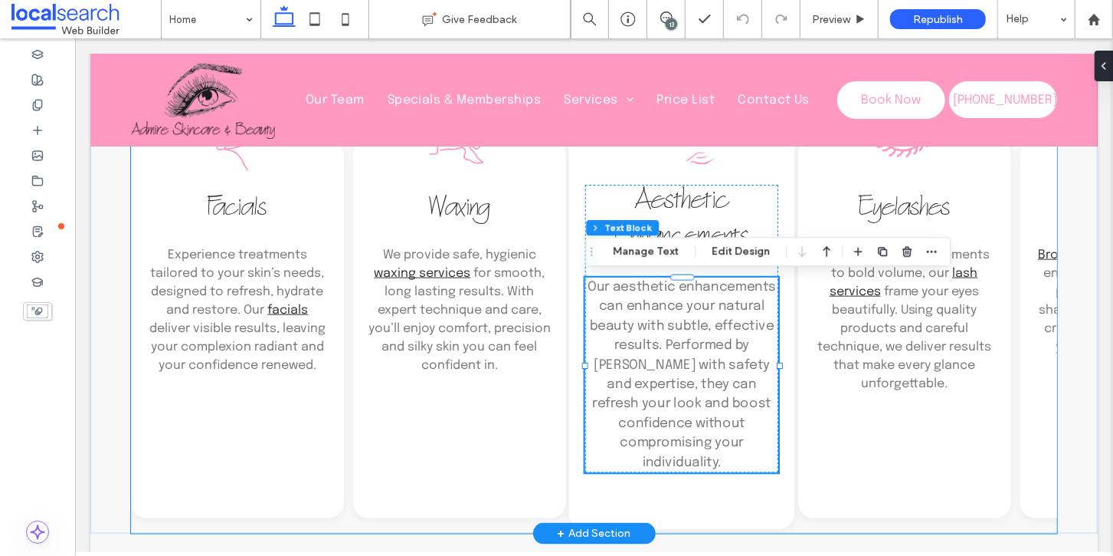
click at [655, 304] on span "Our aesthetic enhancements can enhance your natural beauty with subtle, effecti…" at bounding box center [681, 373] width 188 height 189
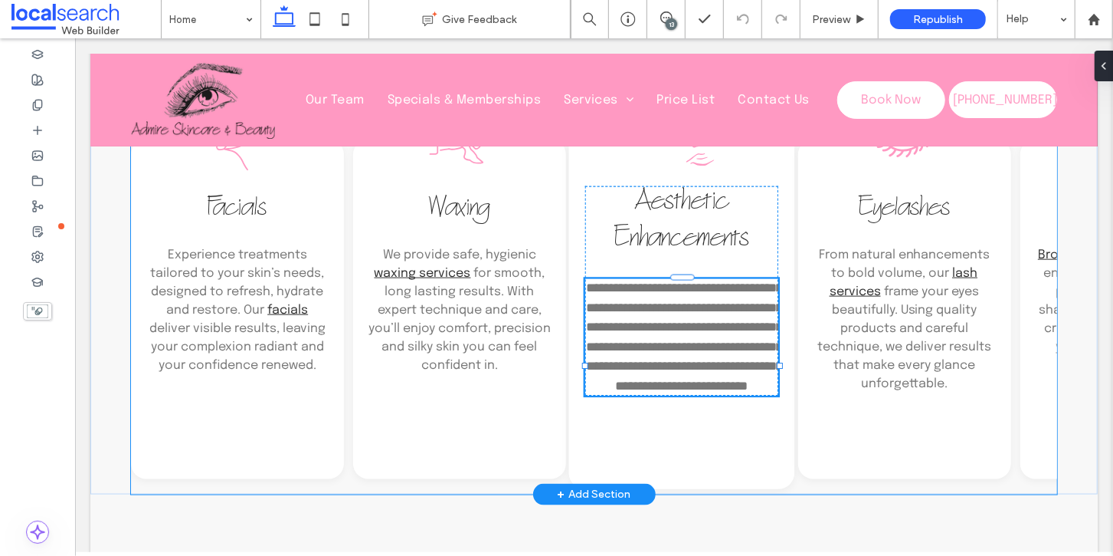
type input "********"
type input "**"
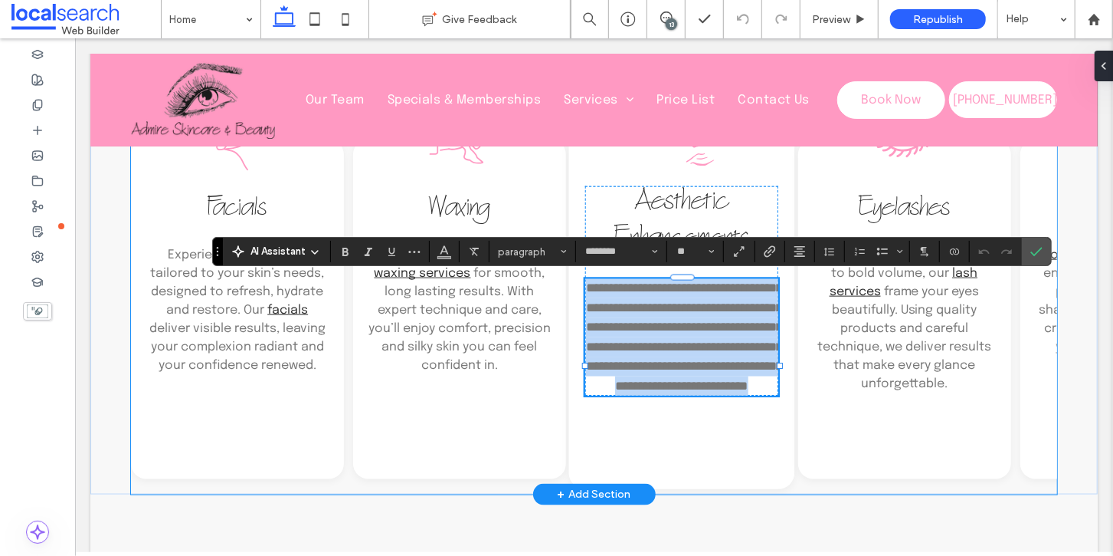
click at [651, 304] on span "**********" at bounding box center [683, 336] width 197 height 110
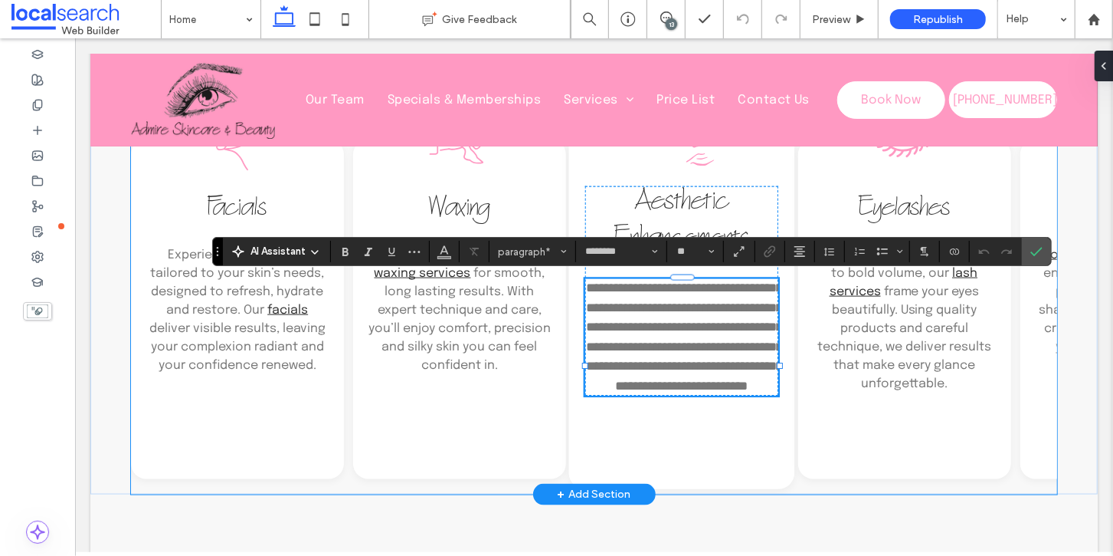
click at [639, 304] on span "**********" at bounding box center [683, 336] width 197 height 110
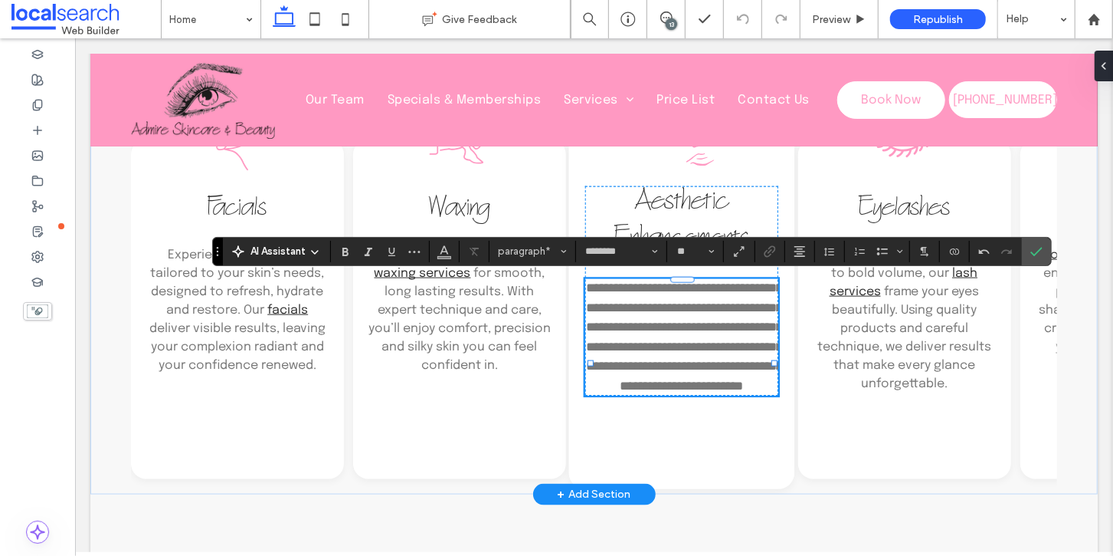
click at [616, 391] on span "**********" at bounding box center [683, 336] width 197 height 110
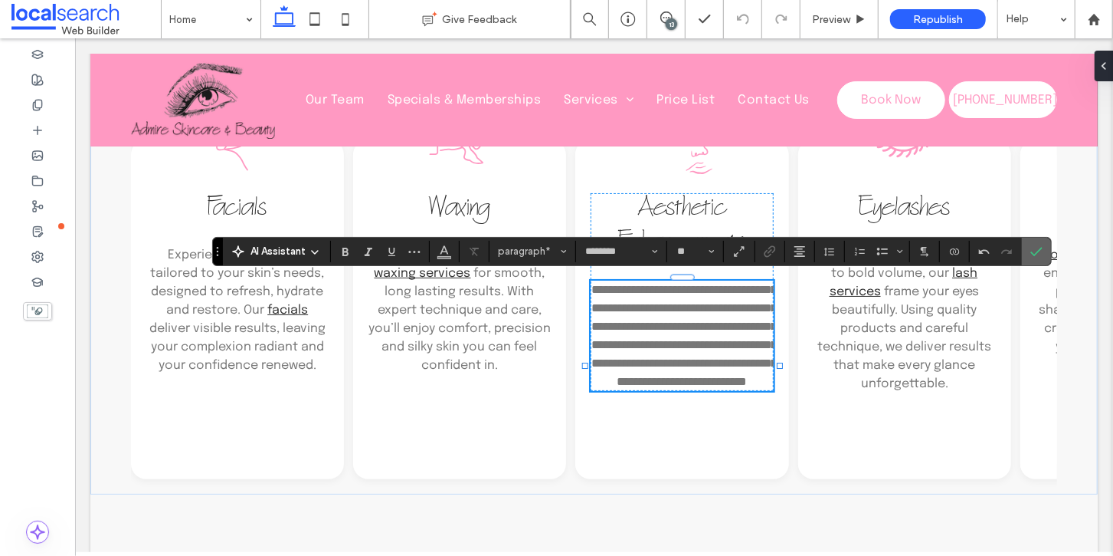
click at [1031, 254] on icon "Confirm" at bounding box center [1037, 251] width 12 height 12
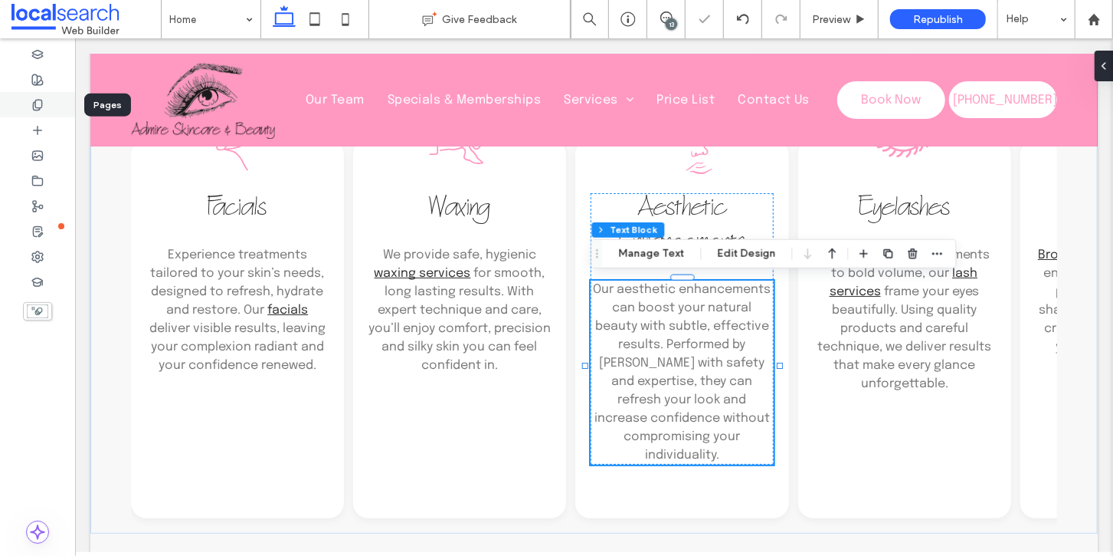
click at [38, 103] on icon at bounding box center [37, 105] width 12 height 12
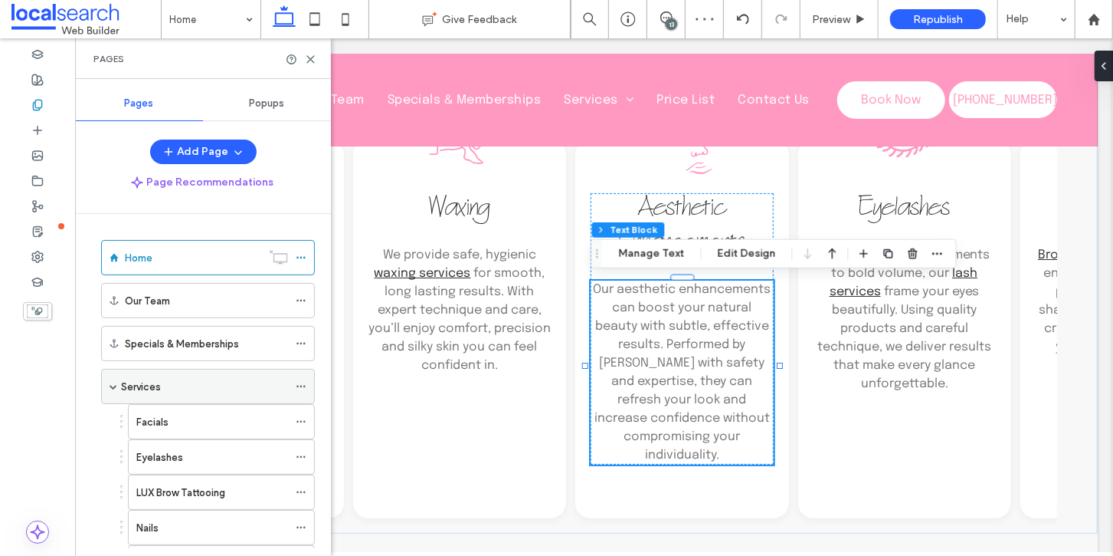
click at [149, 382] on label "Services" at bounding box center [141, 386] width 40 height 27
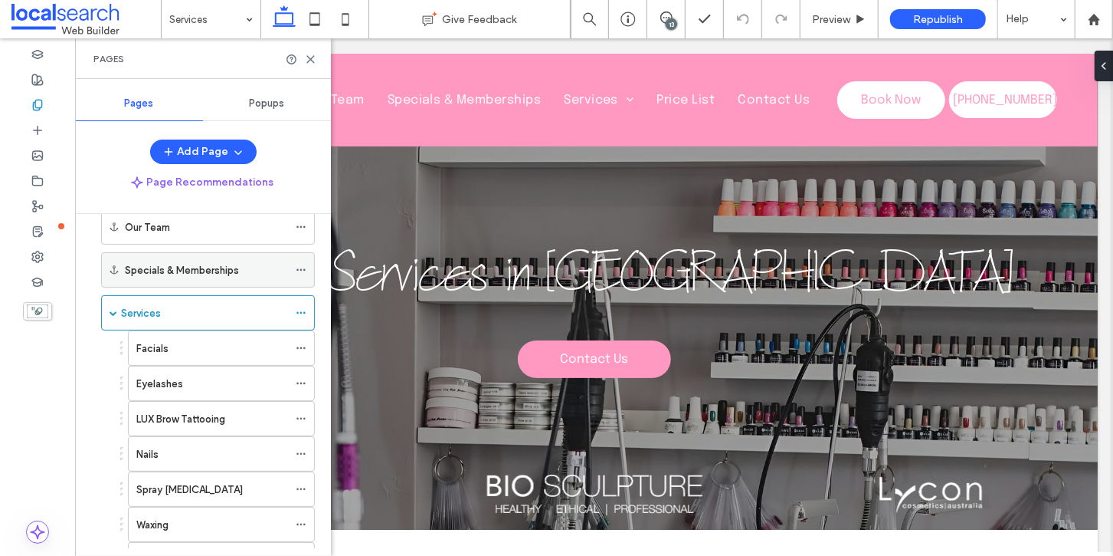
scroll to position [90, 0]
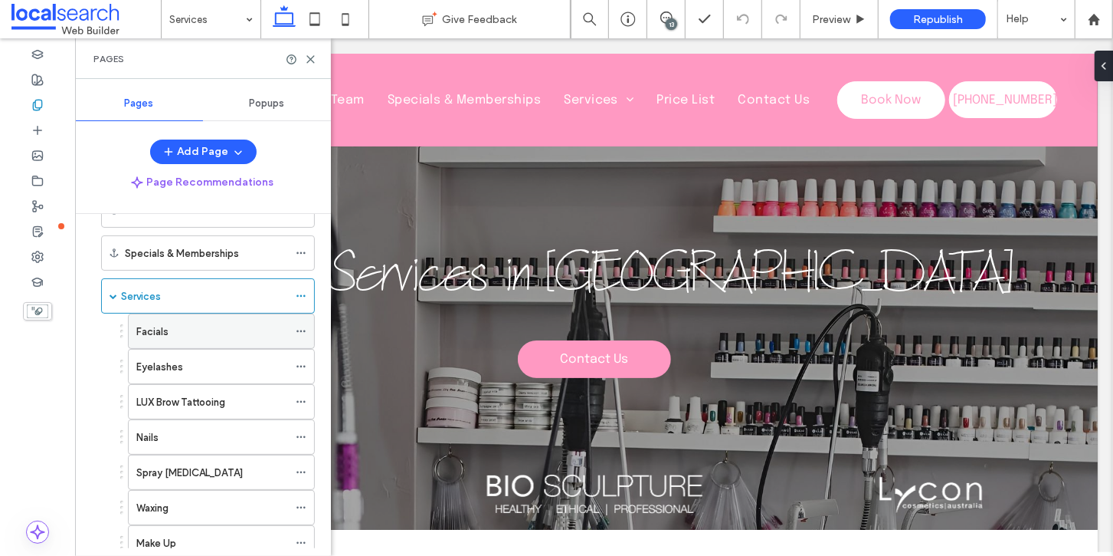
click at [166, 329] on label "Facials" at bounding box center [152, 331] width 32 height 27
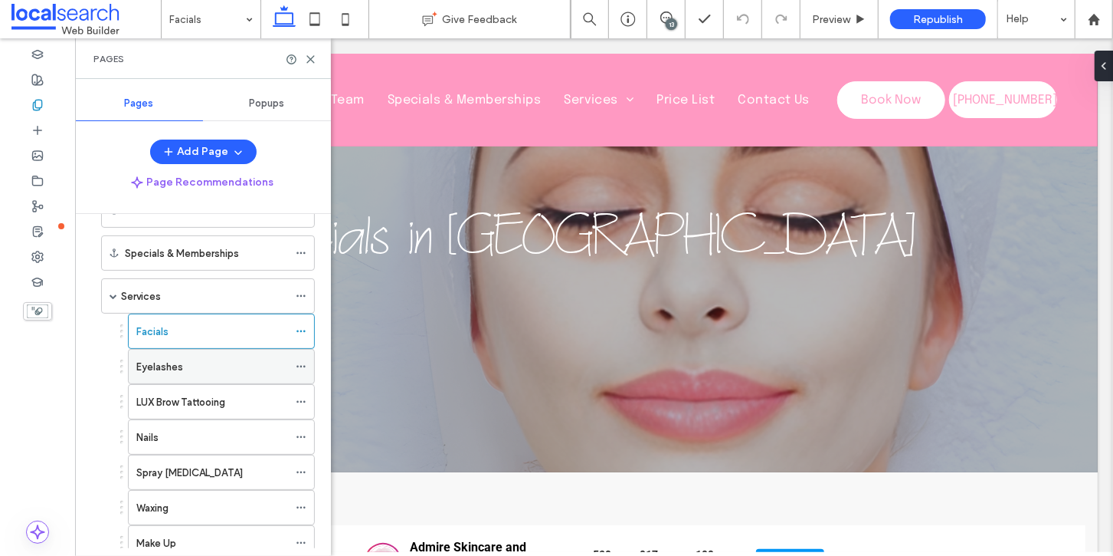
click at [185, 359] on div "Eyelashes" at bounding box center [212, 367] width 152 height 16
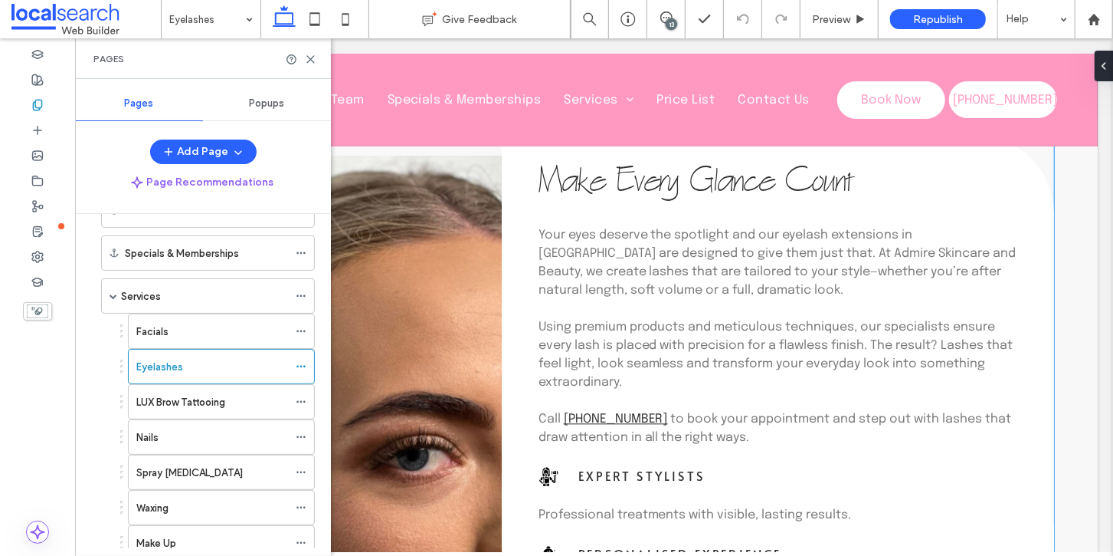
scroll to position [1848, 0]
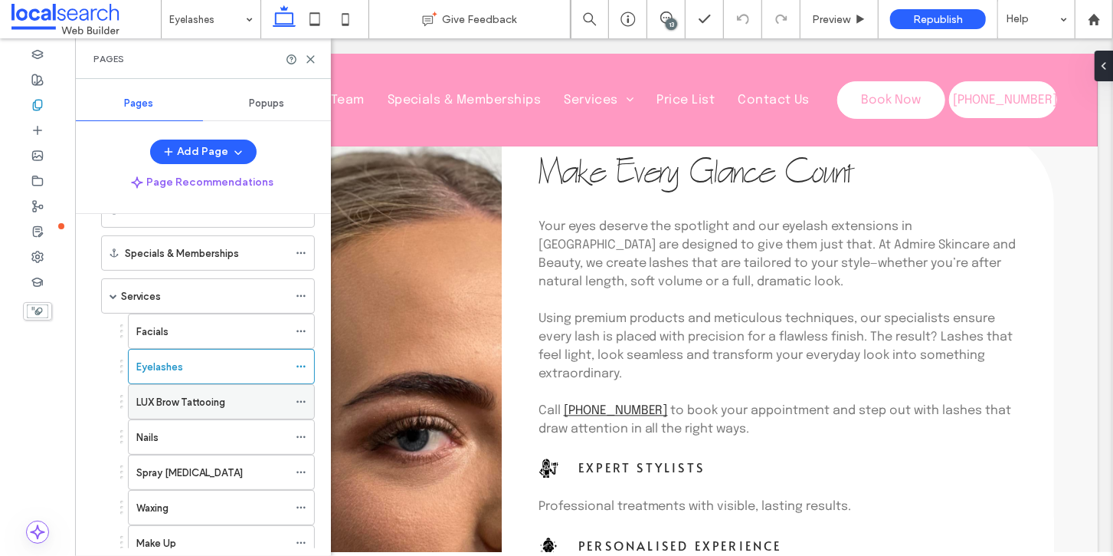
click at [212, 393] on label "LUX Brow Tattooing" at bounding box center [180, 401] width 89 height 27
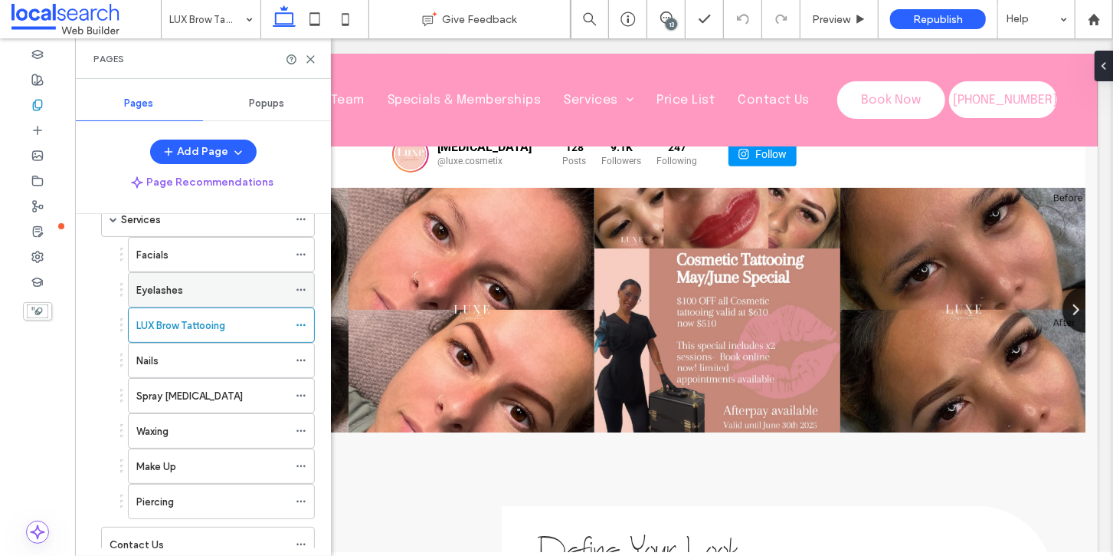
scroll to position [172, 0]
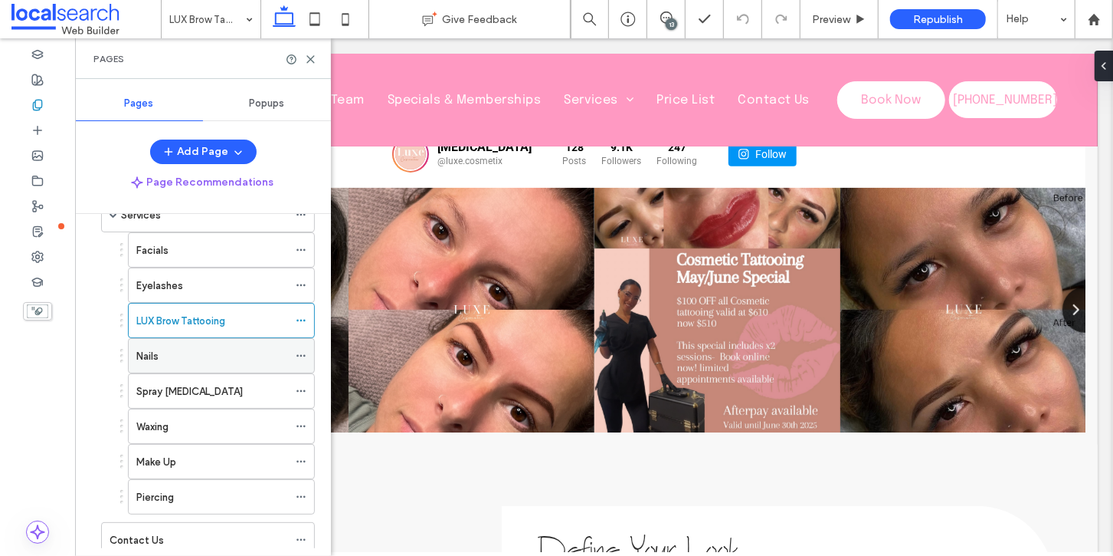
click at [160, 355] on div "Nails" at bounding box center [212, 356] width 152 height 16
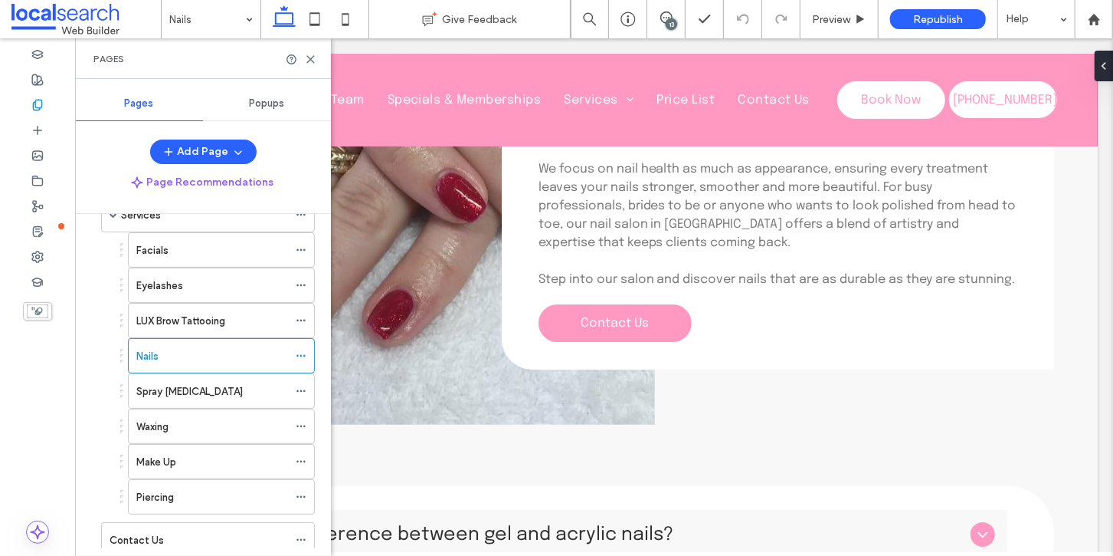
scroll to position [3102, 0]
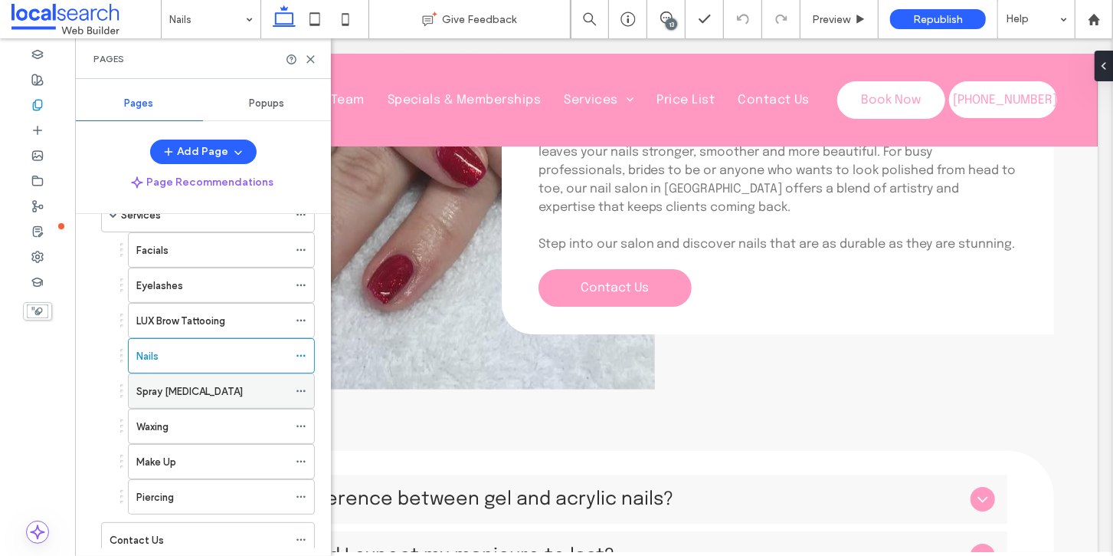
click at [222, 383] on div "Spray [MEDICAL_DATA]" at bounding box center [212, 391] width 152 height 16
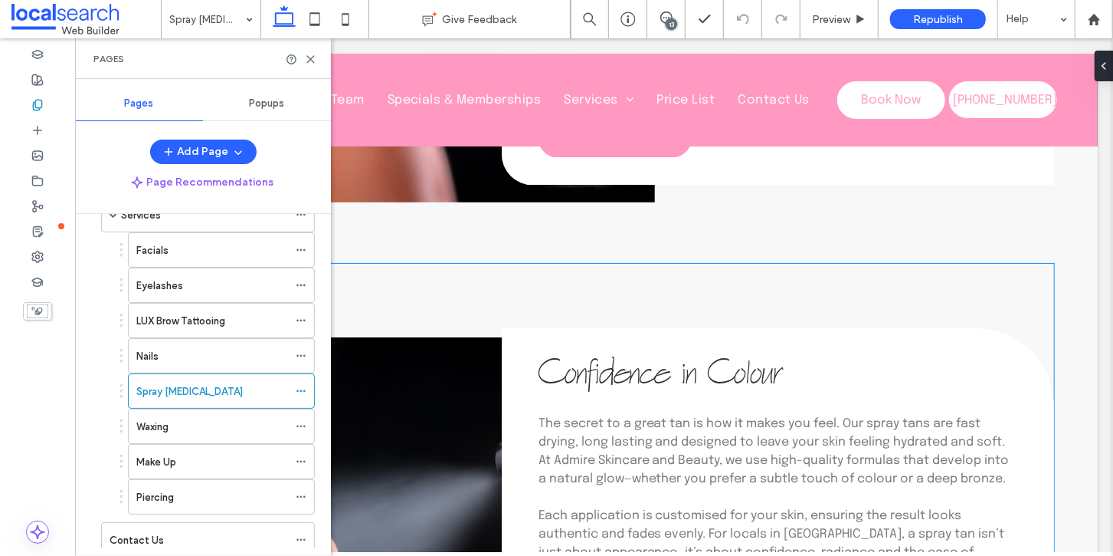
scroll to position [2332, 0]
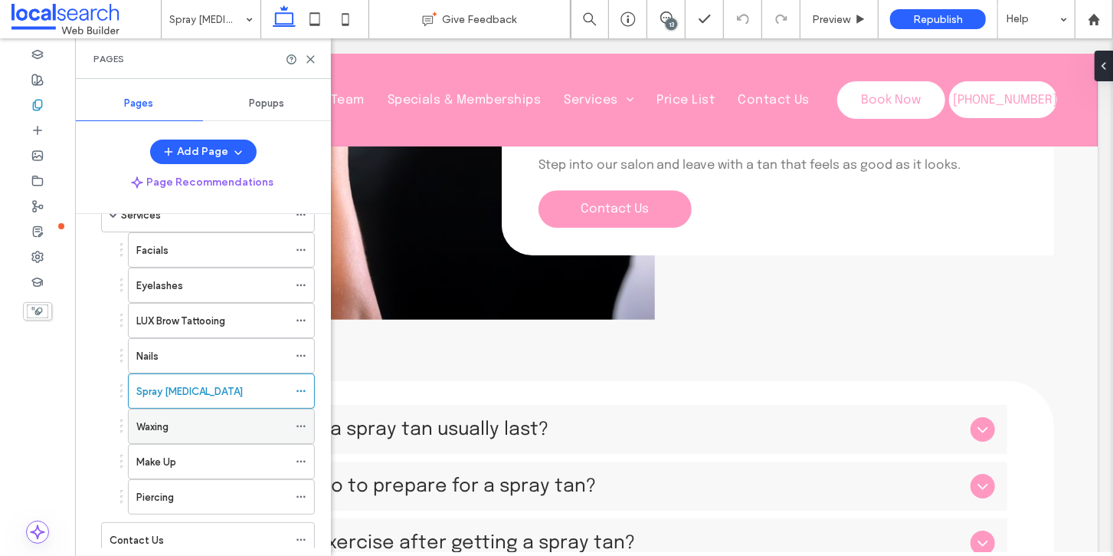
click at [184, 409] on div "Waxing" at bounding box center [212, 426] width 152 height 34
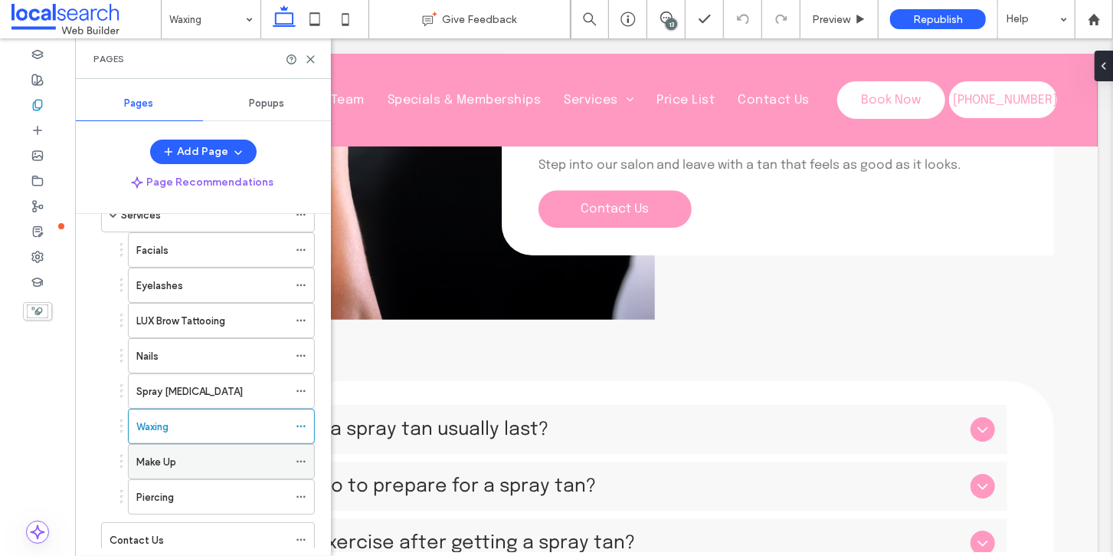
click at [166, 448] on label "Make Up" at bounding box center [156, 461] width 40 height 27
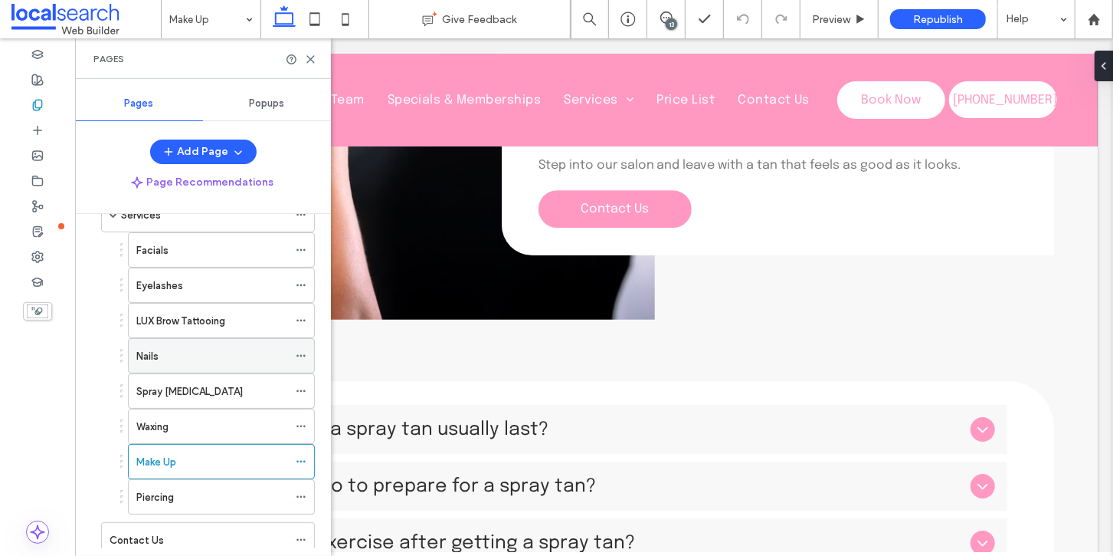
scroll to position [208, 0]
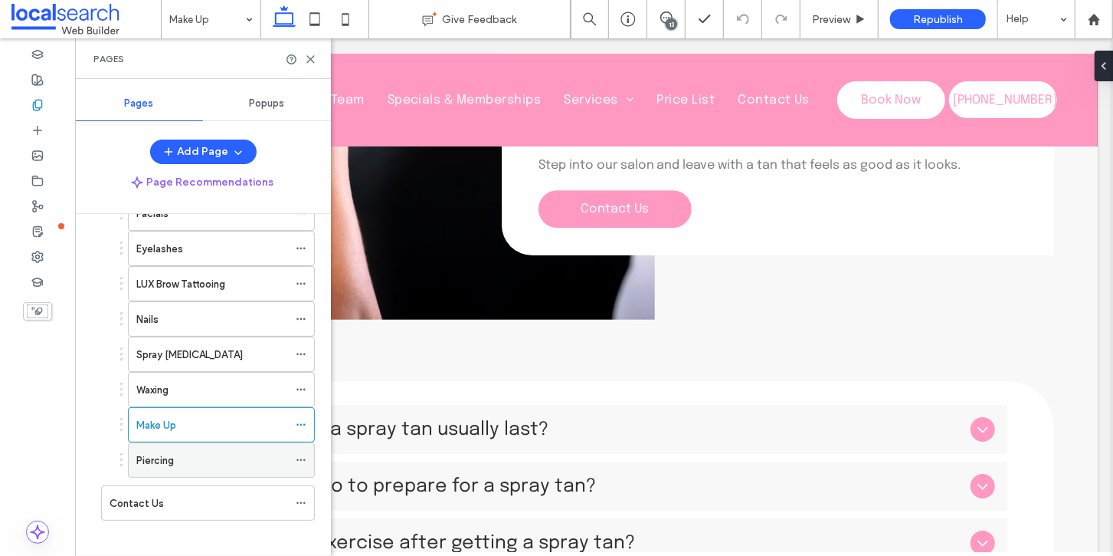
click at [162, 457] on label "Piercing" at bounding box center [155, 460] width 38 height 27
click at [134, 493] on label "Contact Us" at bounding box center [137, 503] width 54 height 27
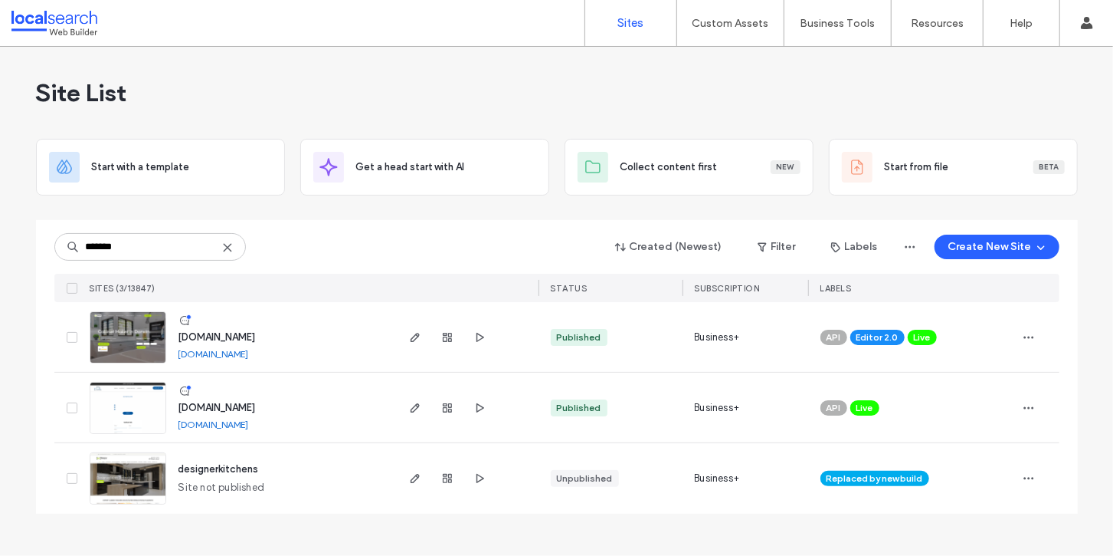
type input "*******"
click at [256, 409] on span "www.designerbuilding.com.au" at bounding box center [217, 407] width 77 height 11
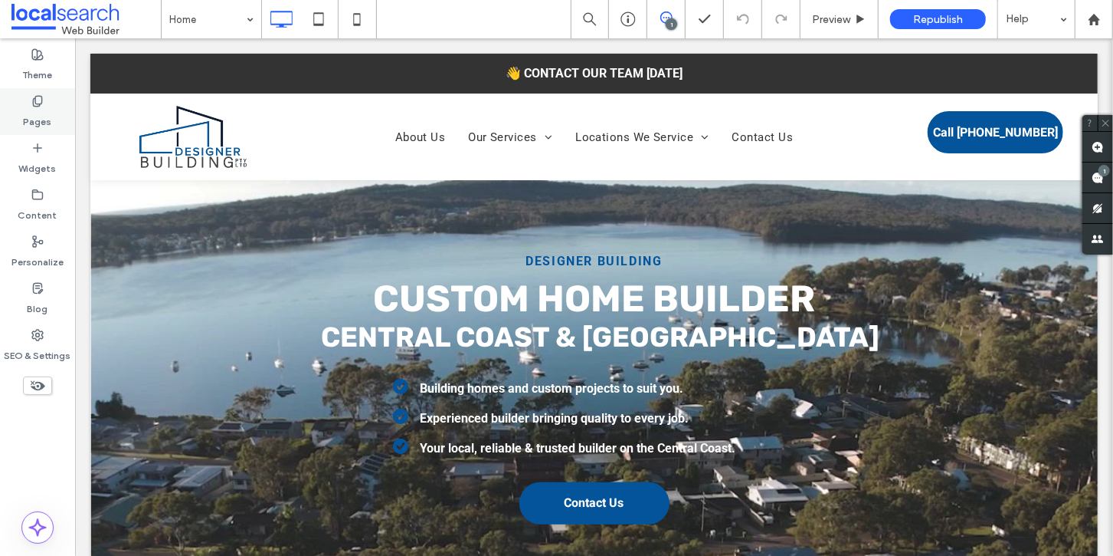
click at [38, 102] on icon at bounding box center [37, 101] width 12 height 12
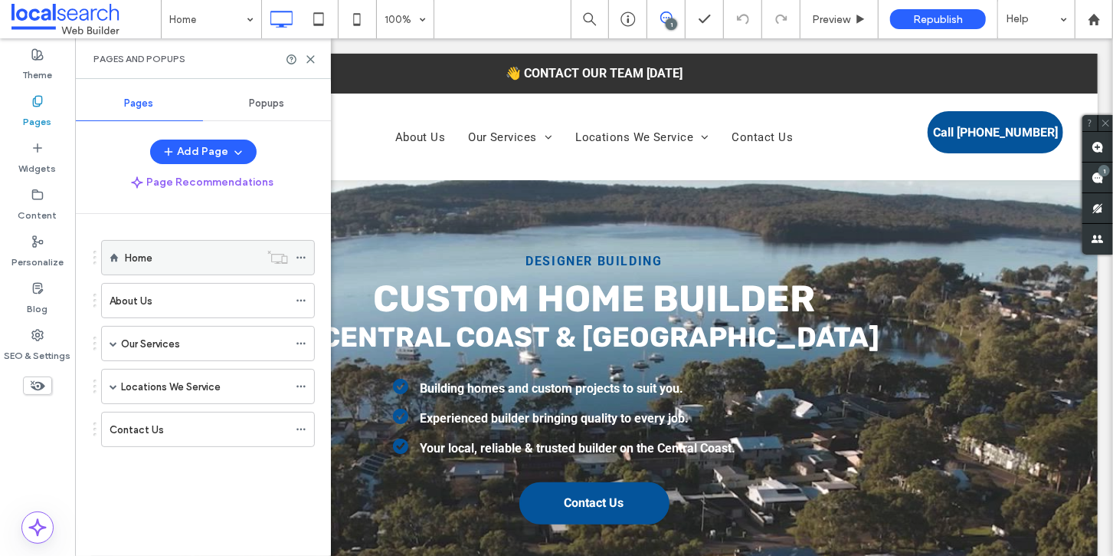
click at [150, 261] on label "Home" at bounding box center [139, 257] width 28 height 27
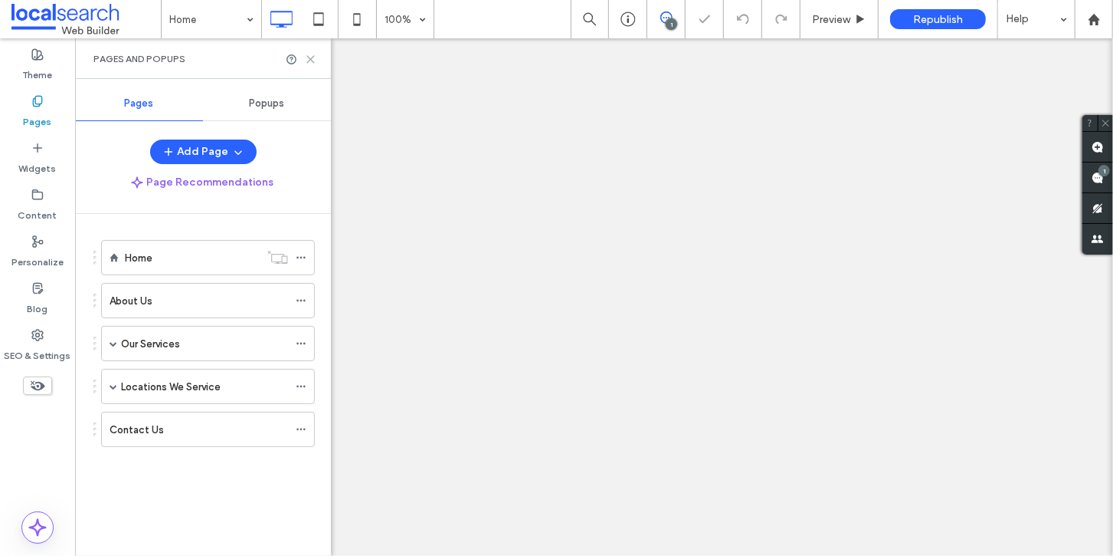
click at [308, 58] on icon at bounding box center [310, 59] width 11 height 11
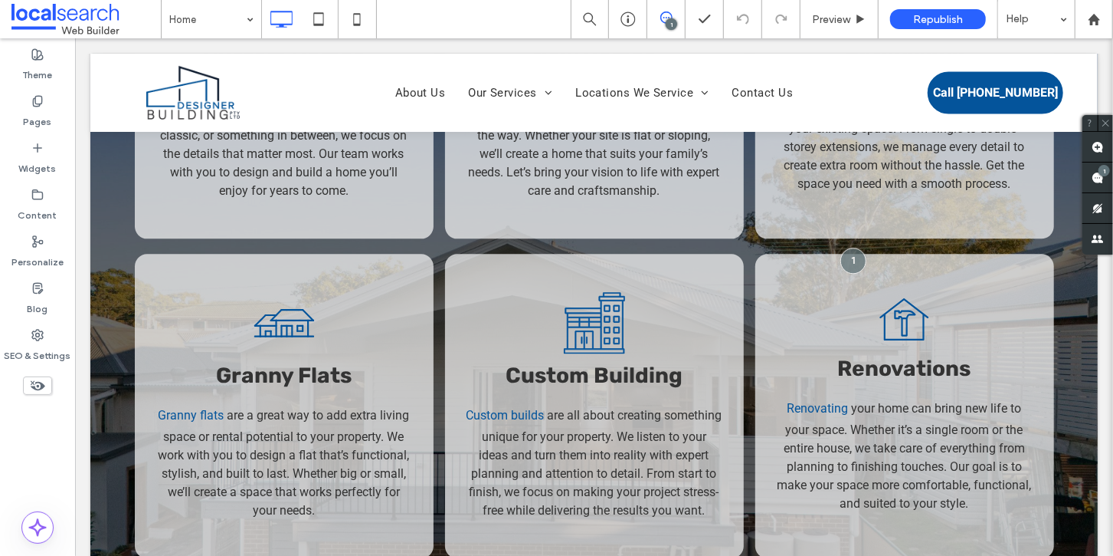
scroll to position [2073, 0]
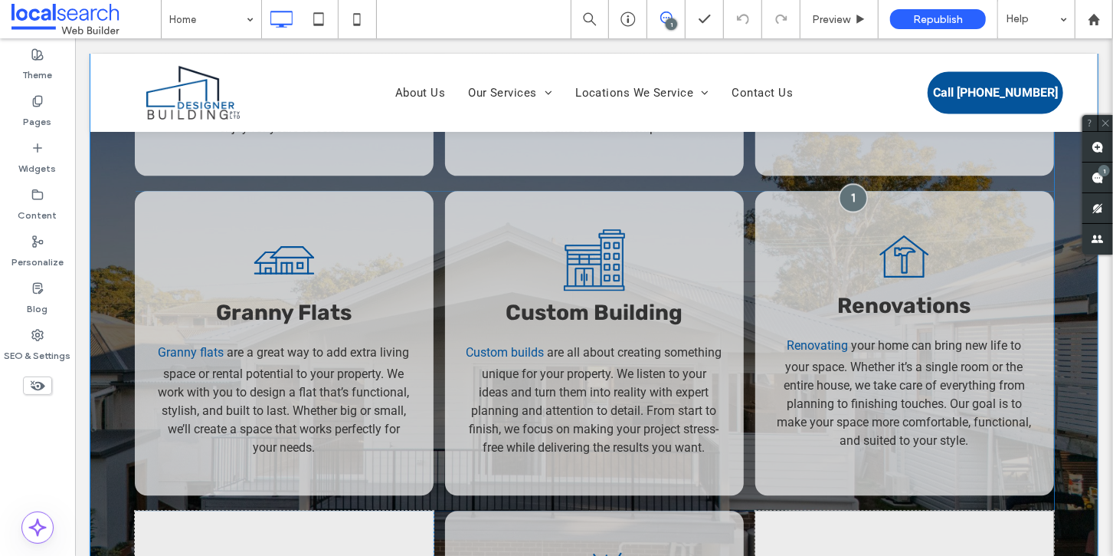
click at [856, 207] on div at bounding box center [852, 196] width 28 height 28
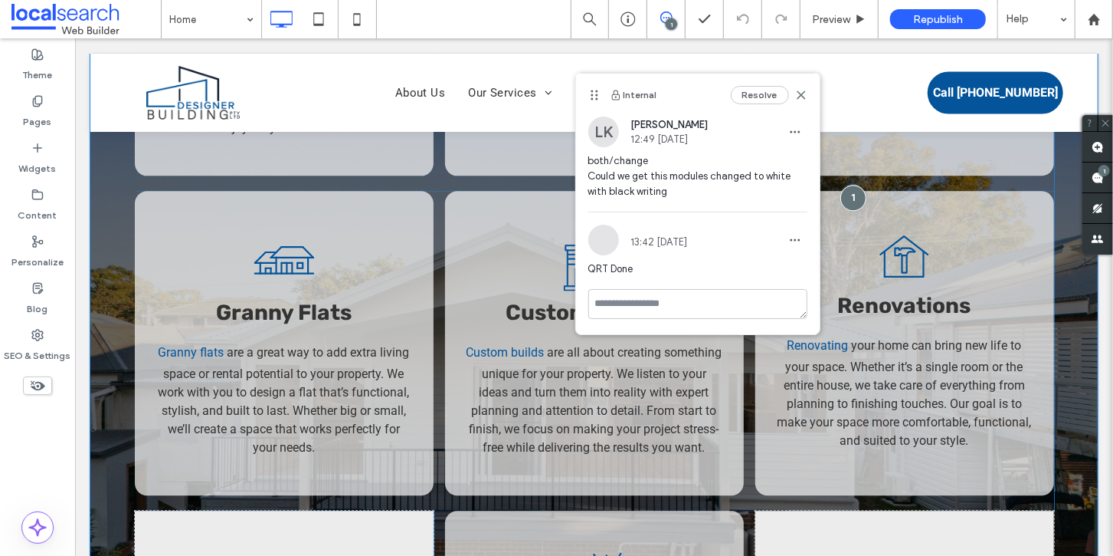
click at [114, 244] on div "Our Services Include Click To Paste Custom House Icon Custom Homes We create cu…" at bounding box center [594, 300] width 1008 height 1150
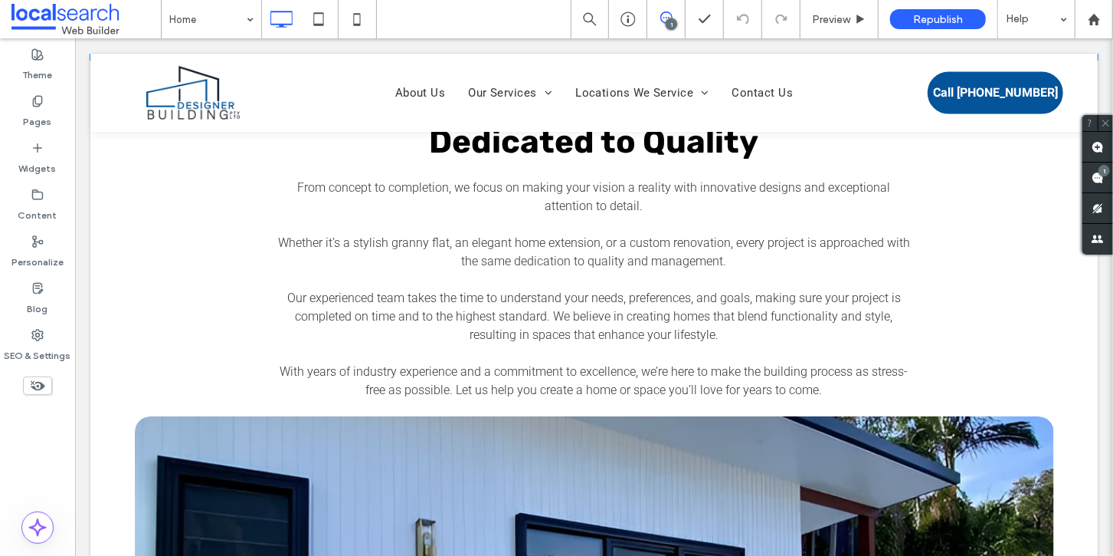
scroll to position [2890, 0]
click at [41, 113] on label "Pages" at bounding box center [38, 117] width 28 height 21
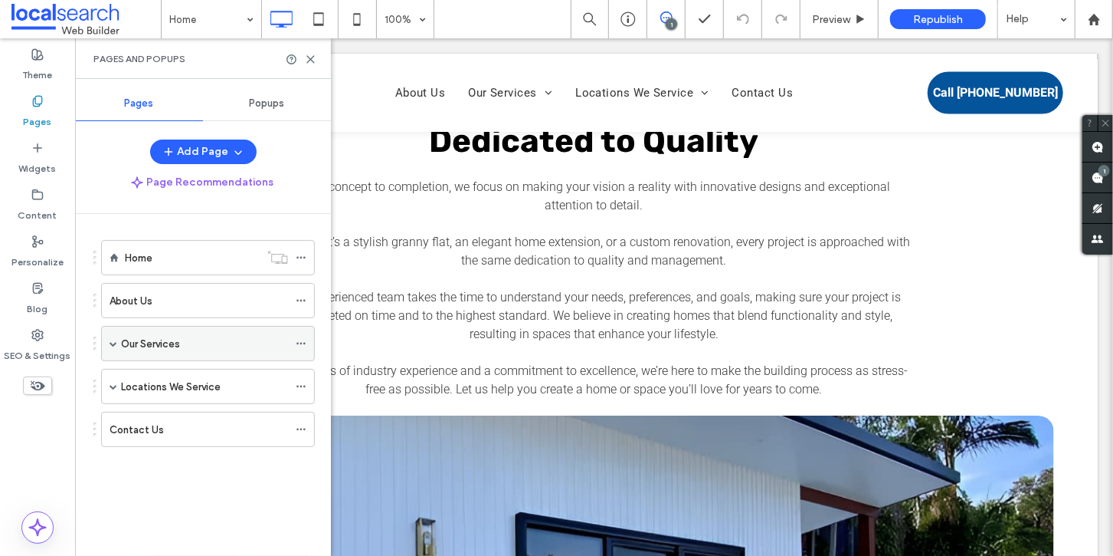
click at [139, 342] on label "Our Services" at bounding box center [150, 343] width 59 height 27
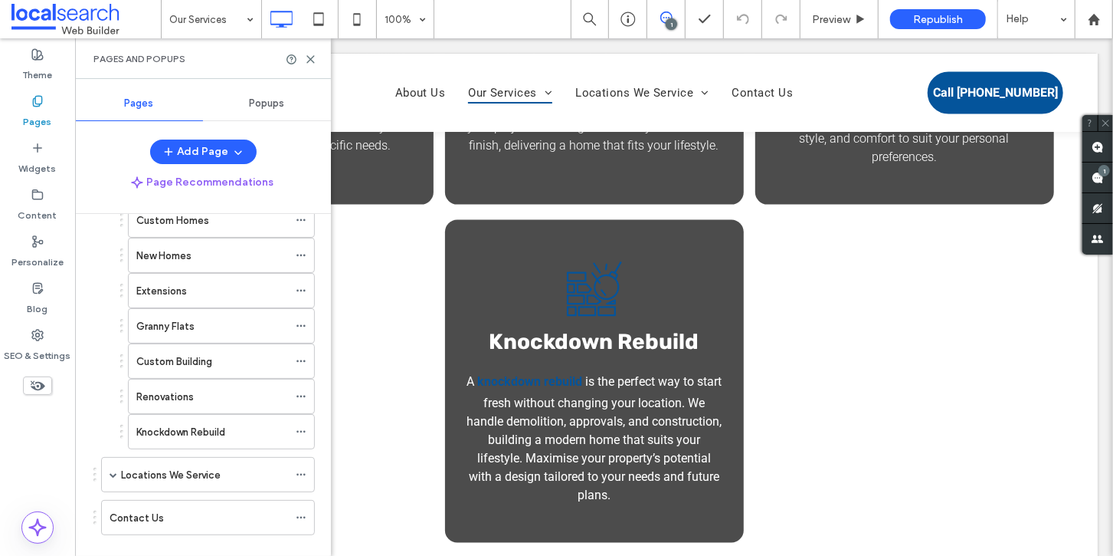
scroll to position [173, 0]
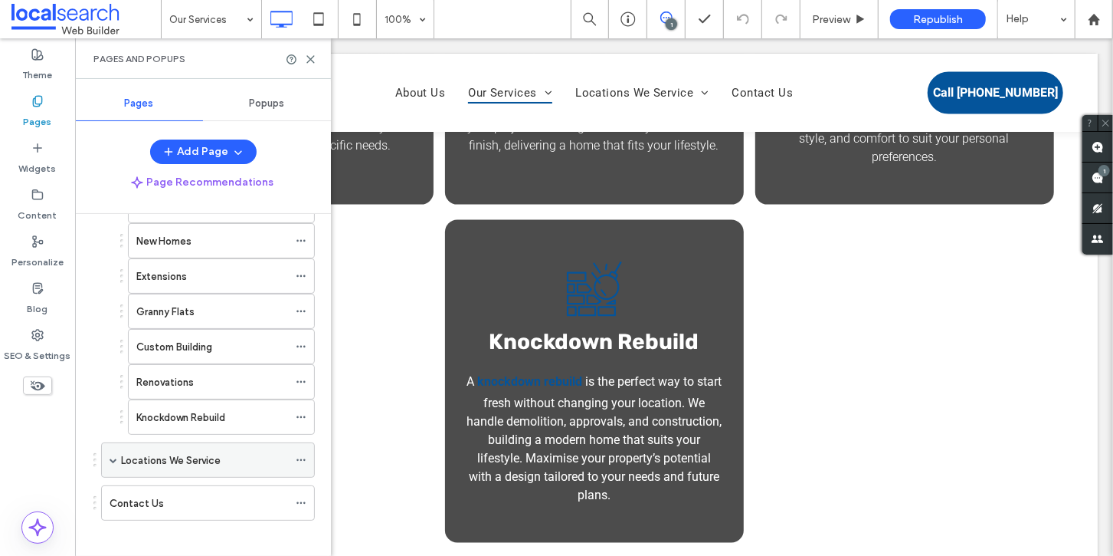
click at [115, 456] on span at bounding box center [114, 460] width 8 height 8
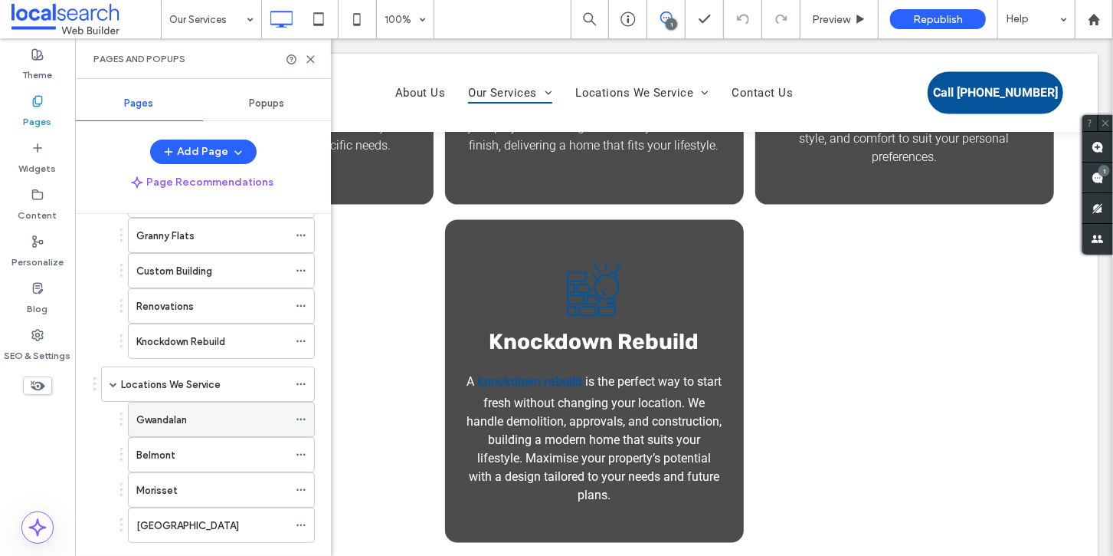
click at [166, 415] on label "Gwandalan" at bounding box center [161, 419] width 51 height 27
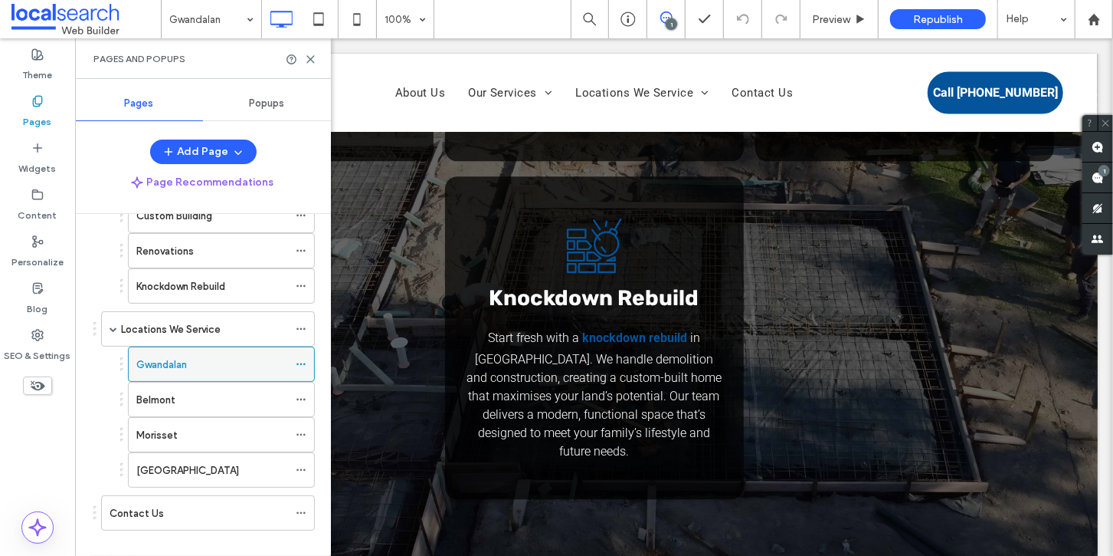
scroll to position [312, 0]
